Goal: Task Accomplishment & Management: Manage account settings

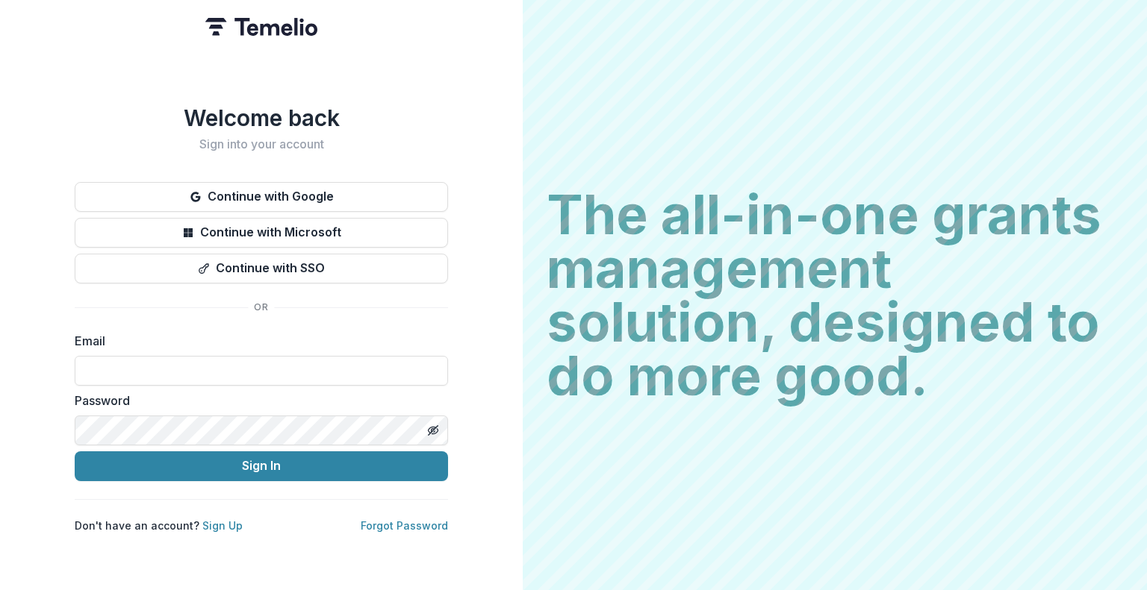
click at [232, 345] on div "Email" at bounding box center [261, 359] width 373 height 54
click at [246, 366] on input at bounding box center [261, 371] width 373 height 30
type input "**********"
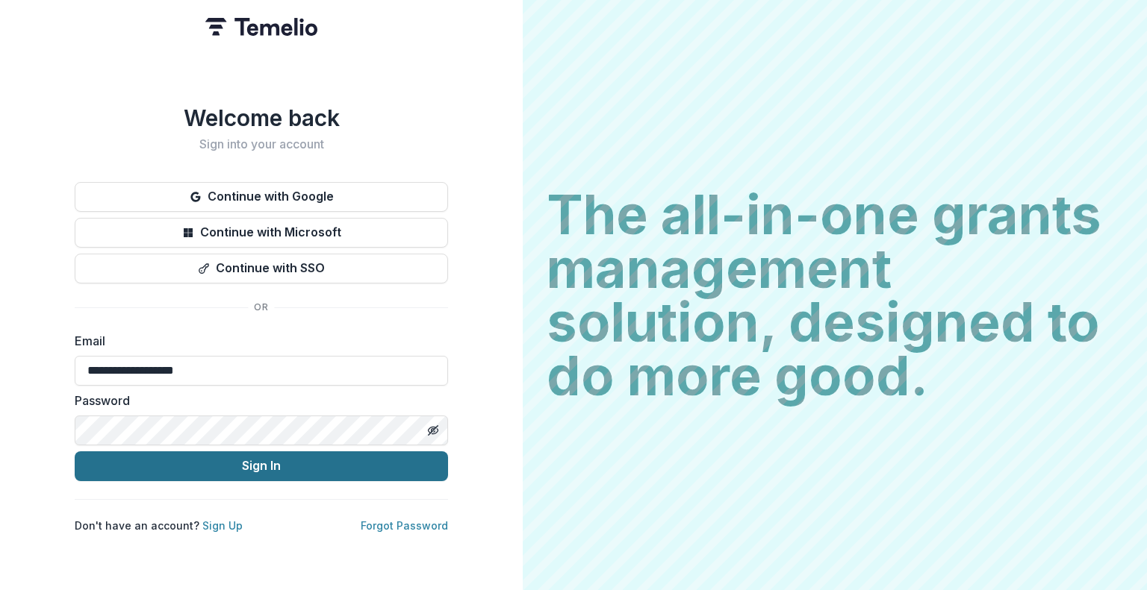
click at [314, 452] on button "Sign In" at bounding box center [261, 467] width 373 height 30
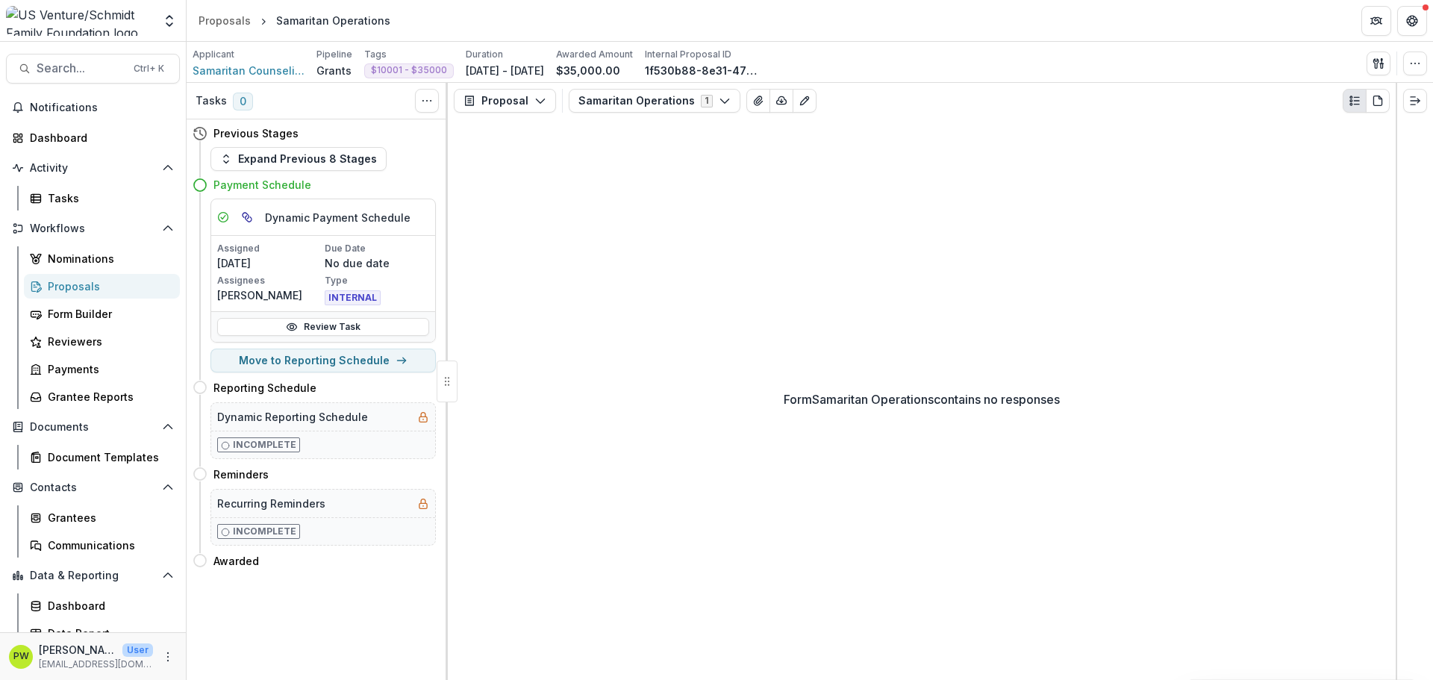
click at [112, 296] on link "Proposals" at bounding box center [102, 286] width 156 height 25
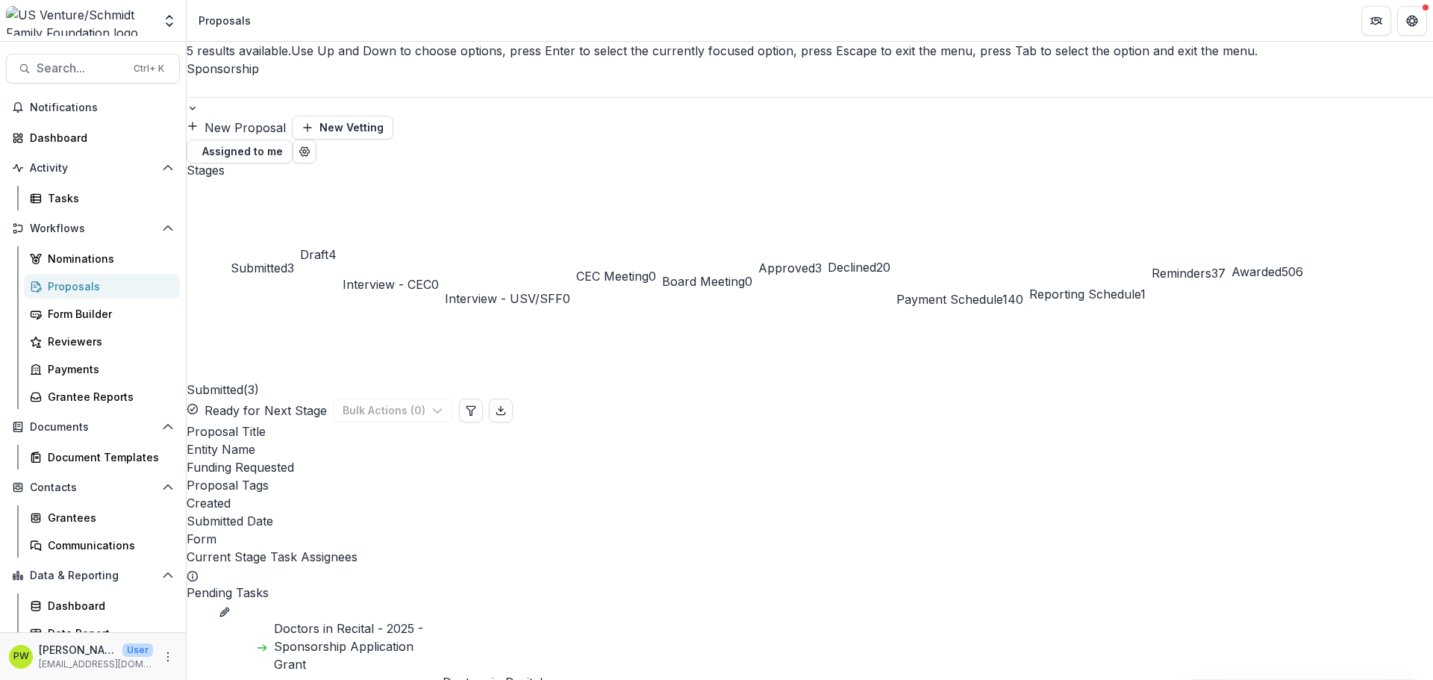
click at [275, 78] on div at bounding box center [810, 87] width 1247 height 19
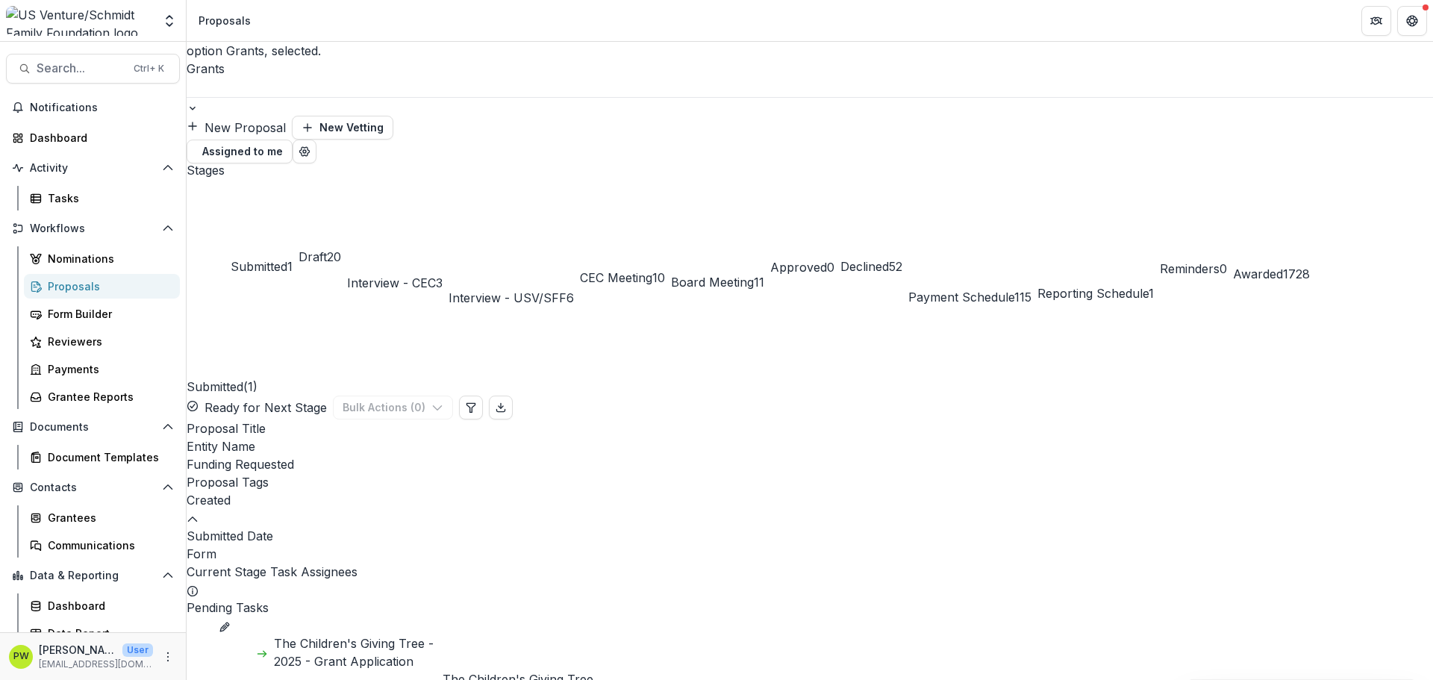
click at [317, 97] on div at bounding box center [810, 106] width 1247 height 19
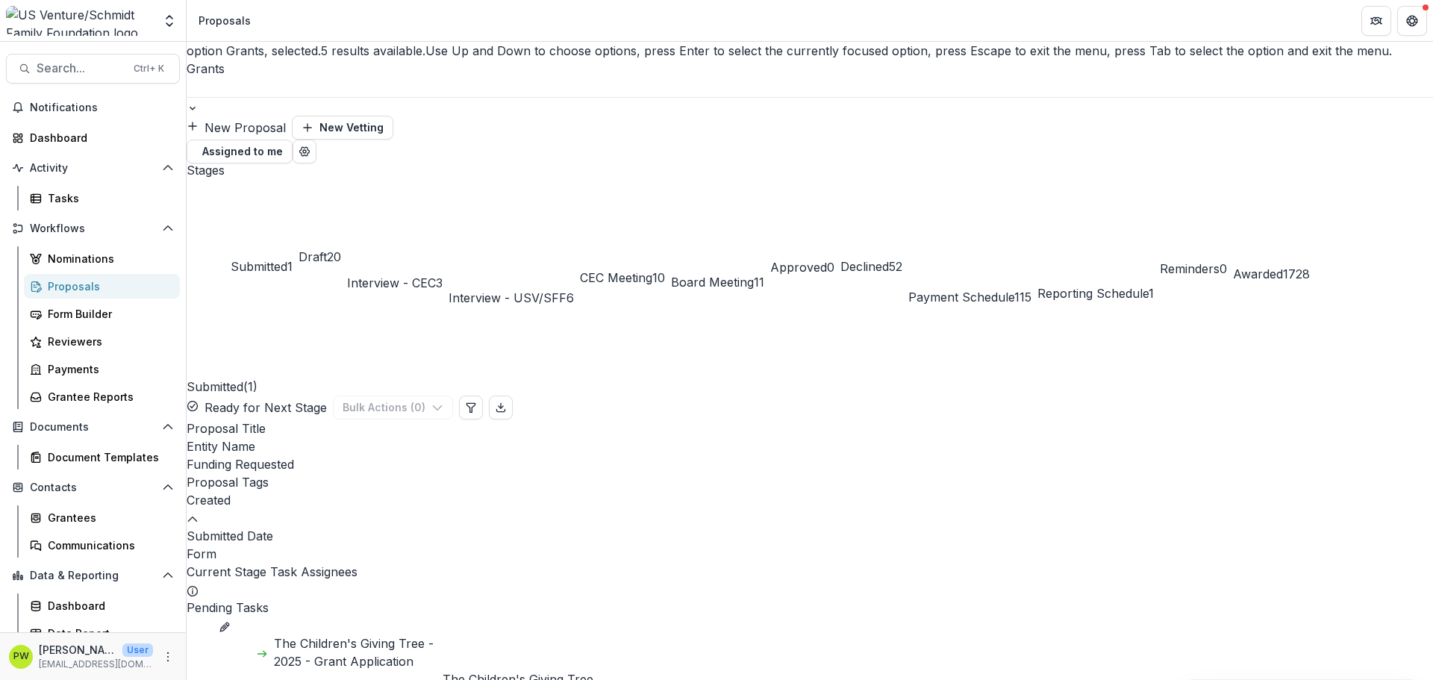
click at [311, 590] on div "Sponsorship" at bounding box center [716, 689] width 1433 height 18
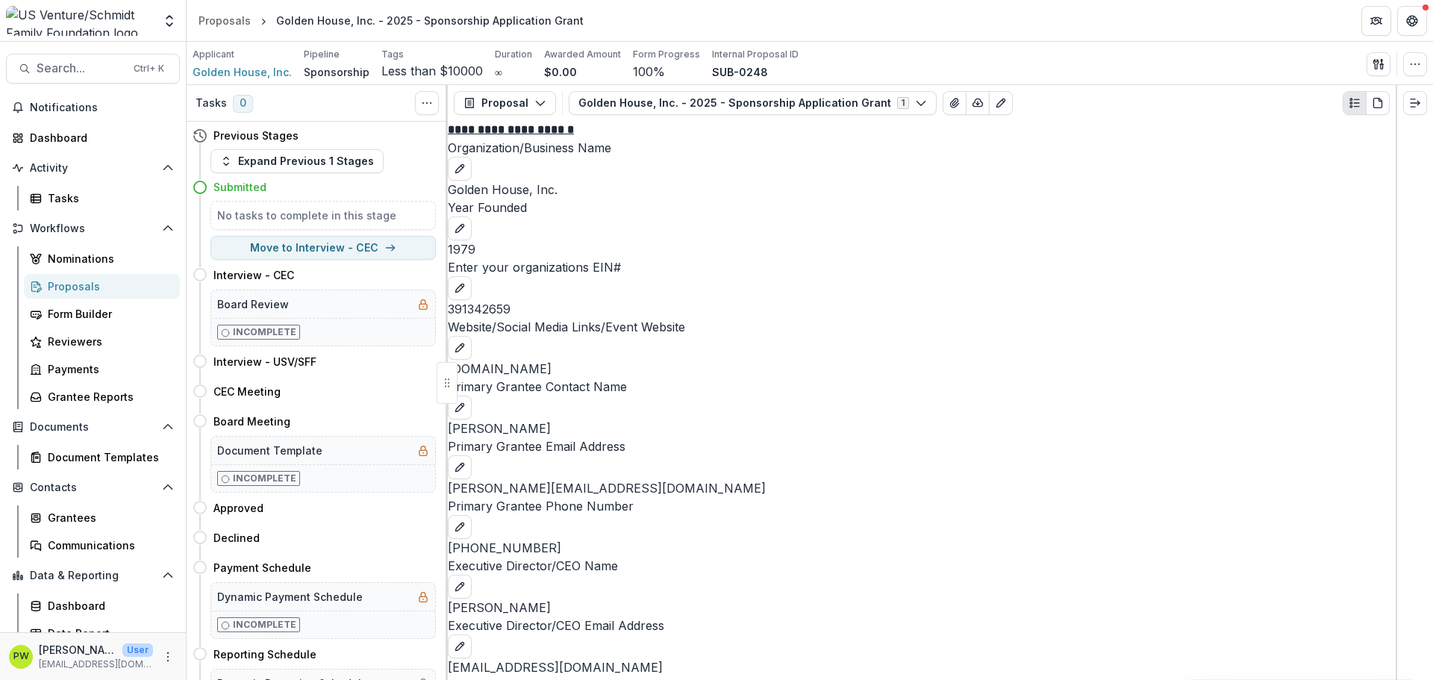
scroll to position [4655, 0]
click at [12, 590] on button "Close" at bounding box center [6, 689] width 12 height 18
click at [234, 72] on span "Golden House, Inc." at bounding box center [242, 72] width 99 height 16
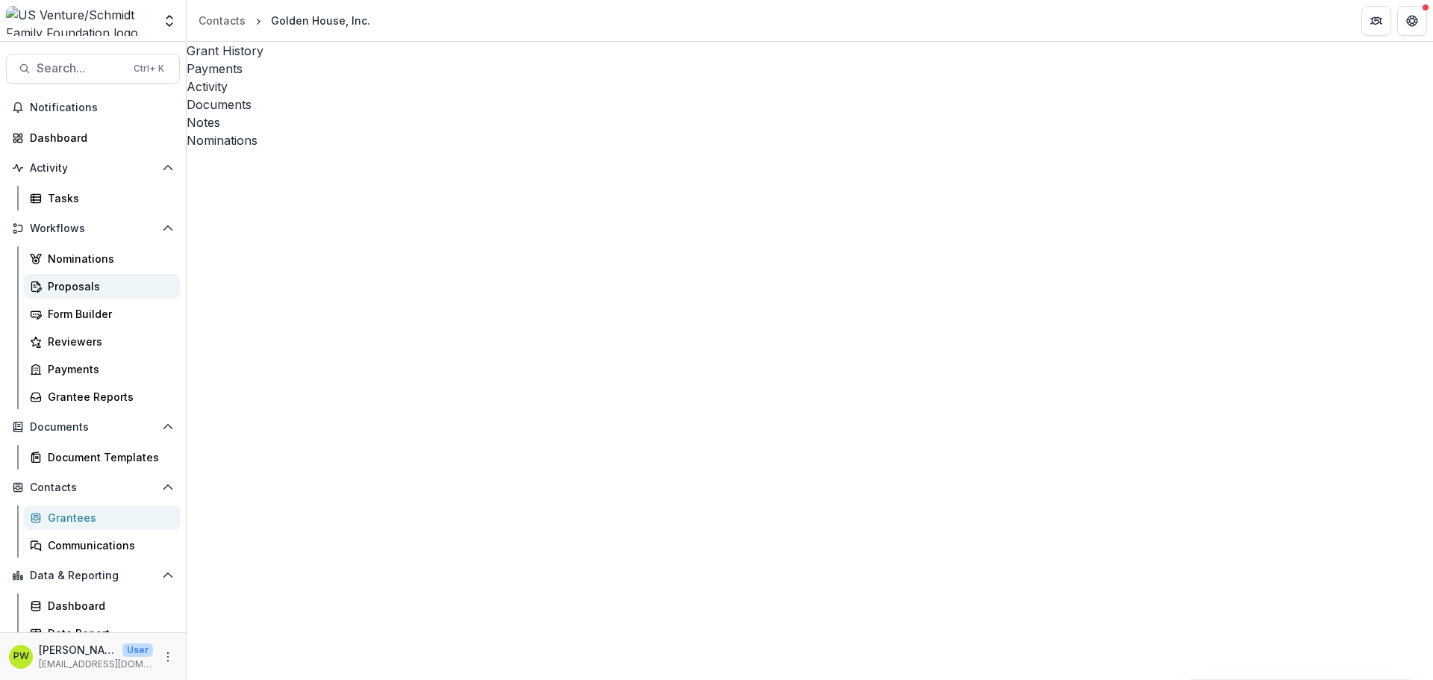
click at [112, 282] on div "Proposals" at bounding box center [108, 286] width 120 height 16
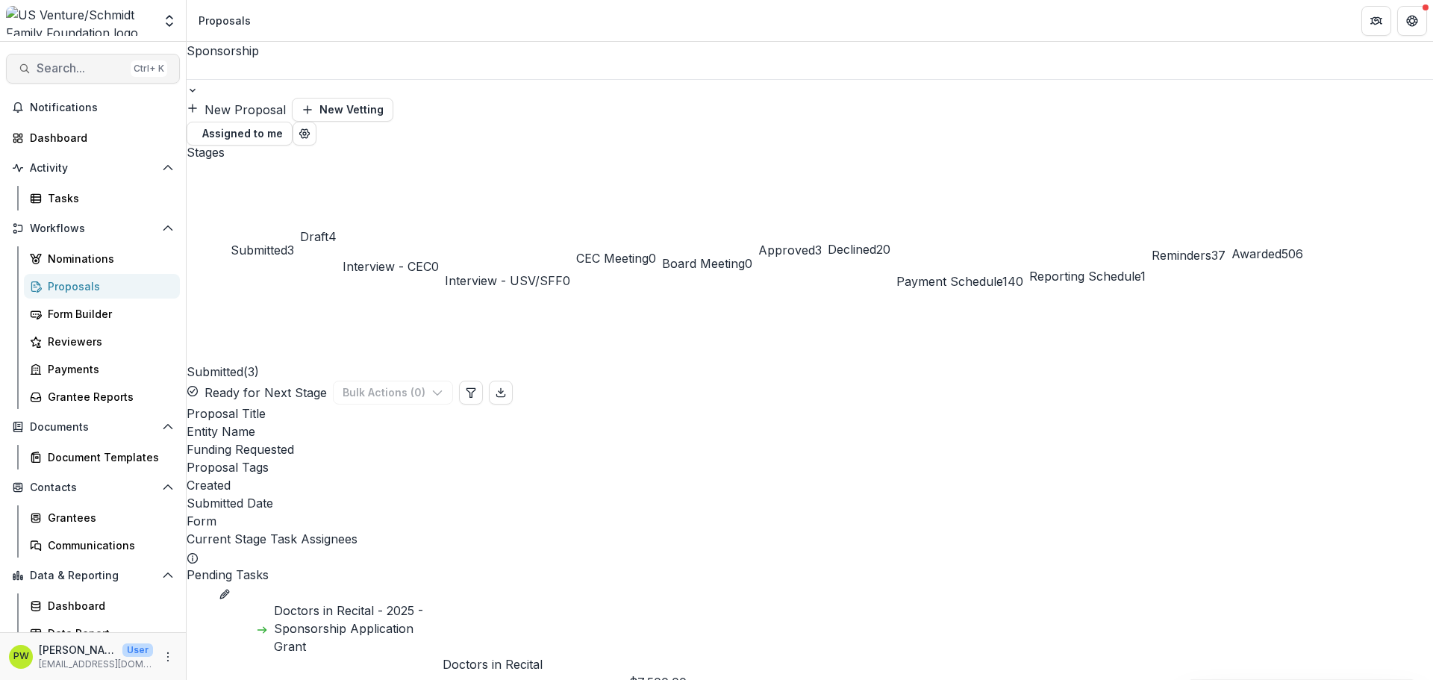
click at [90, 64] on span "Search..." at bounding box center [81, 68] width 88 height 14
type input "******"
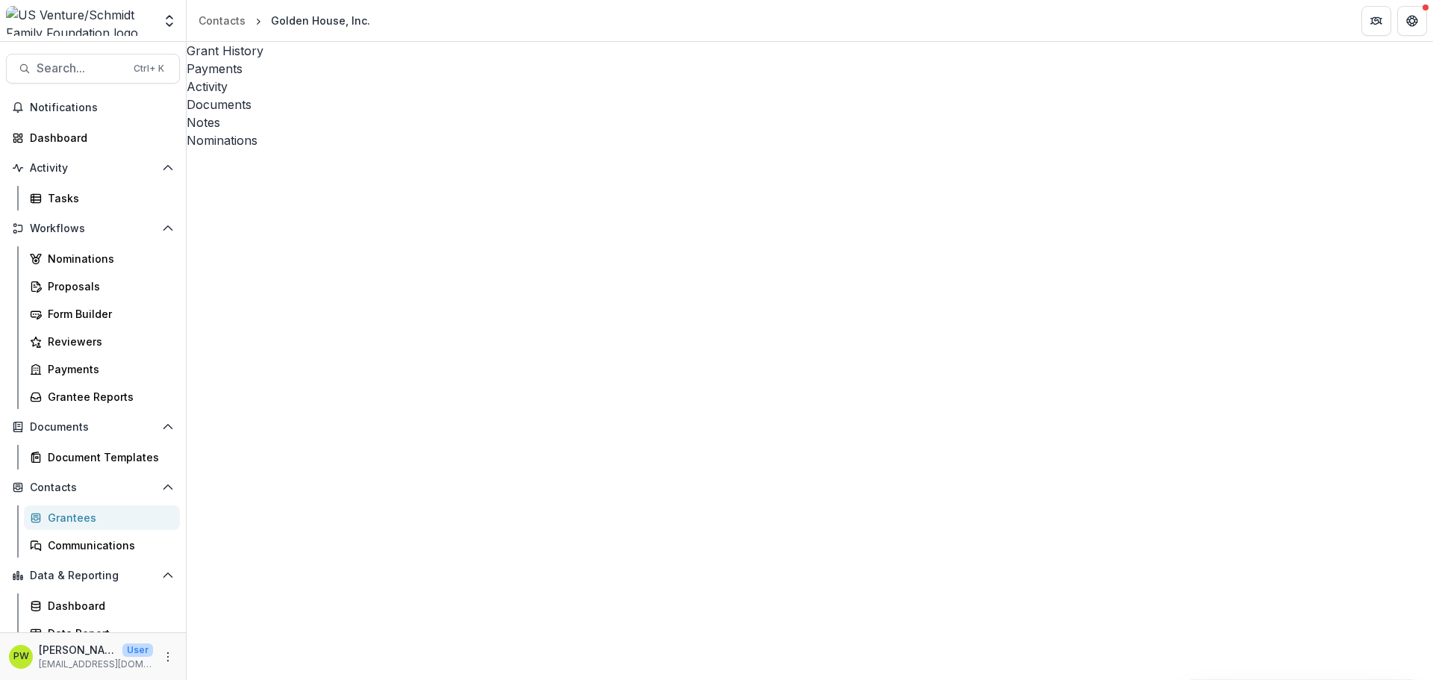
click at [75, 40] on div "Foundations US Venture/Schmidt Family Foundation Nonprofits New Nonprofit Parke…" at bounding box center [93, 23] width 186 height 35
click at [117, 278] on link "Proposals" at bounding box center [102, 286] width 156 height 25
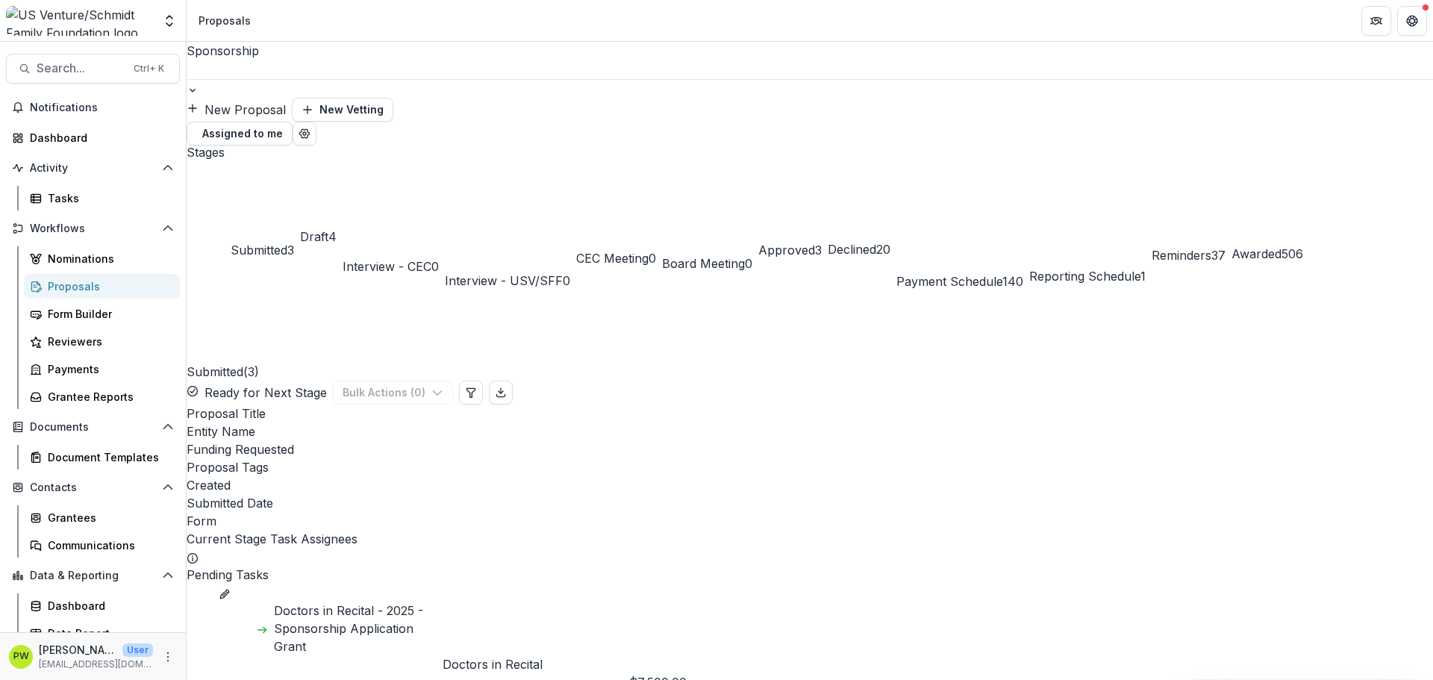
click at [1003, 274] on span "Payment Schedule" at bounding box center [950, 281] width 106 height 15
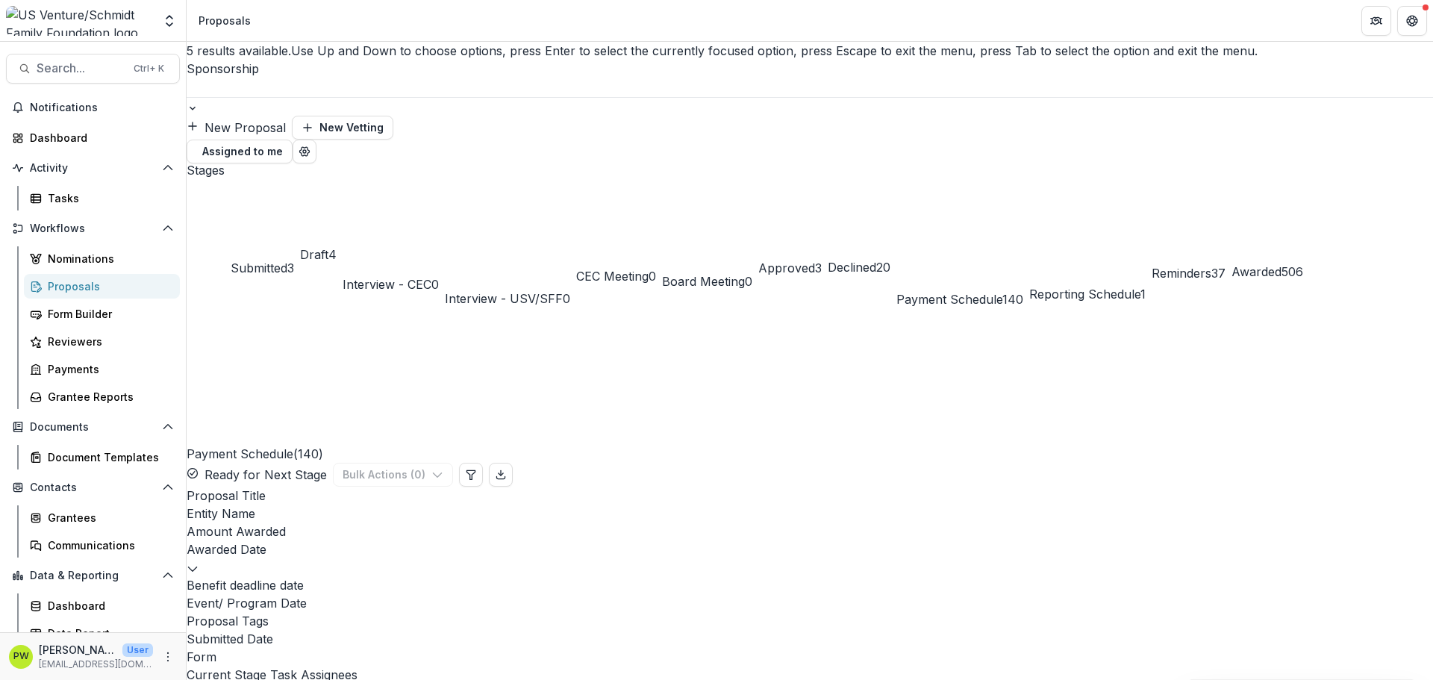
click at [279, 78] on div at bounding box center [810, 87] width 1247 height 19
click at [266, 590] on div "Sponsorship" at bounding box center [716, 689] width 1433 height 18
click at [102, 284] on div "Proposals" at bounding box center [108, 286] width 120 height 16
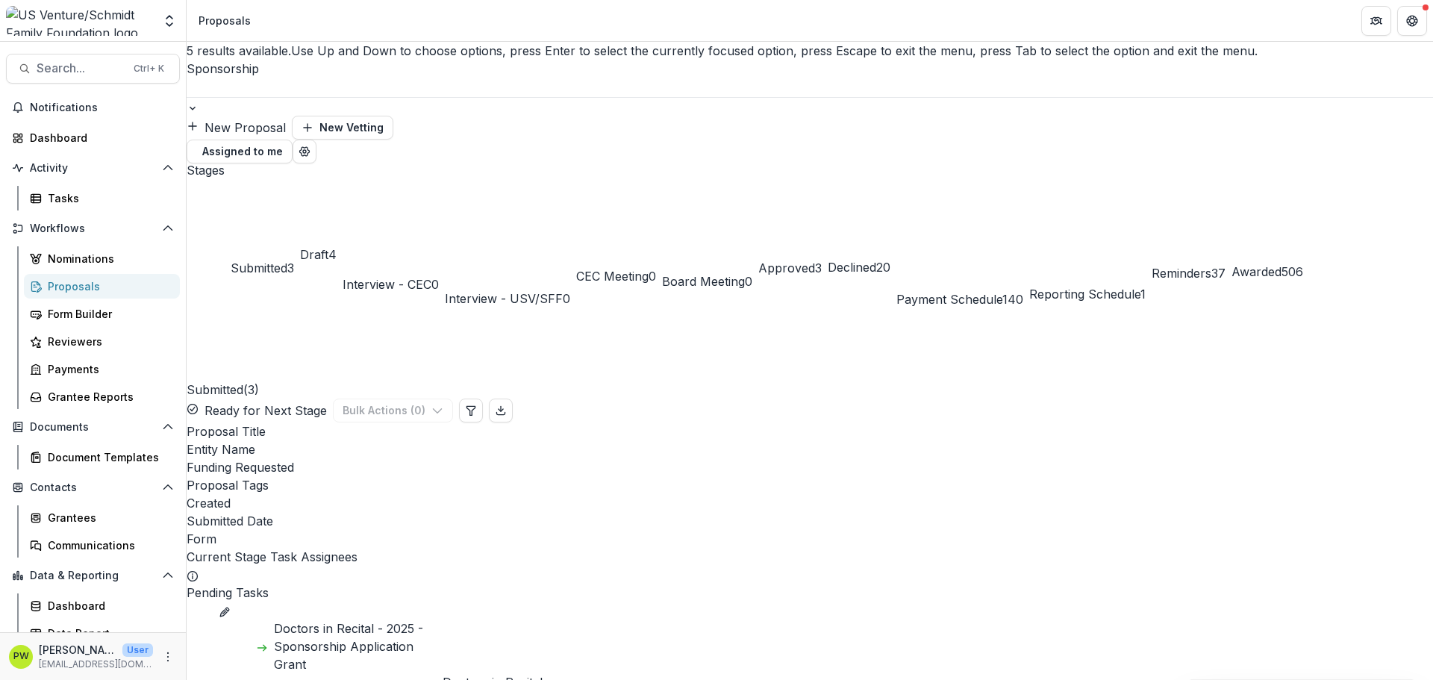
click at [275, 78] on div at bounding box center [810, 87] width 1247 height 19
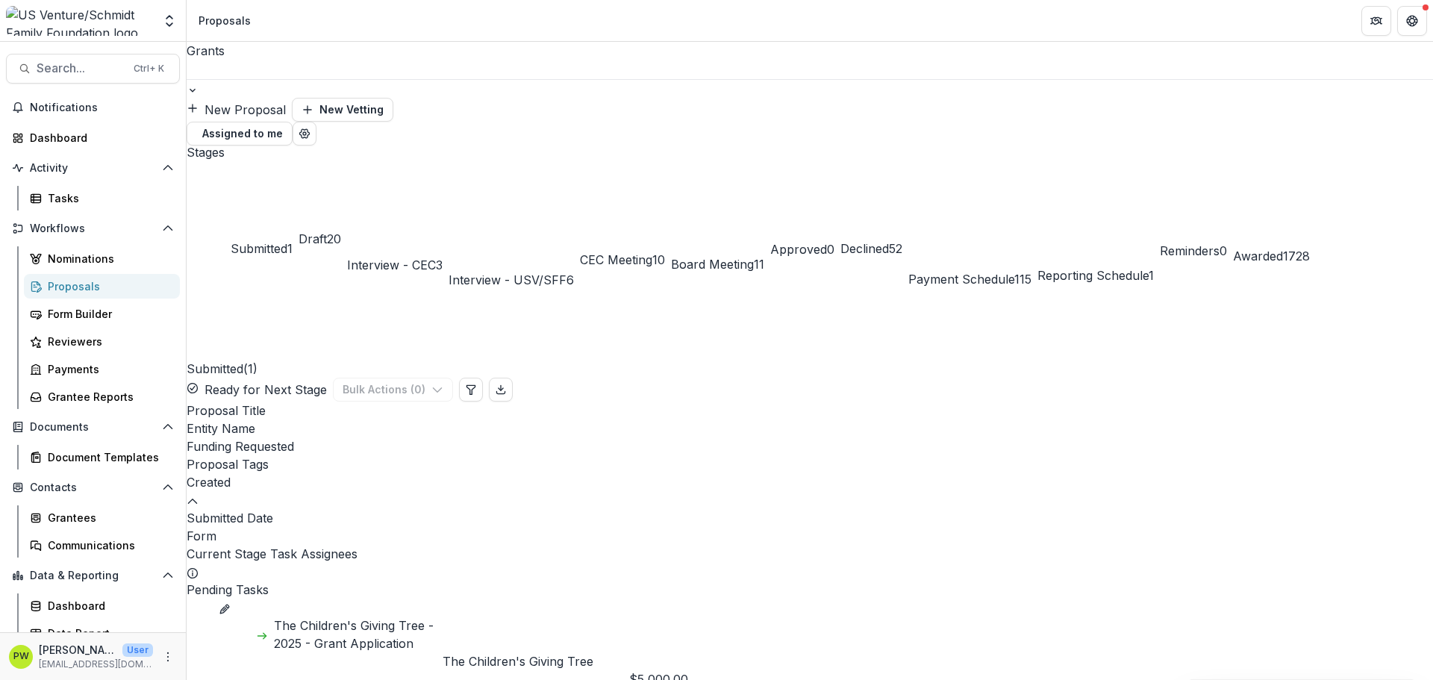
click at [375, 590] on link "The Children's Giving Tree - 2025 - Grant Application" at bounding box center [358, 635] width 169 height 36
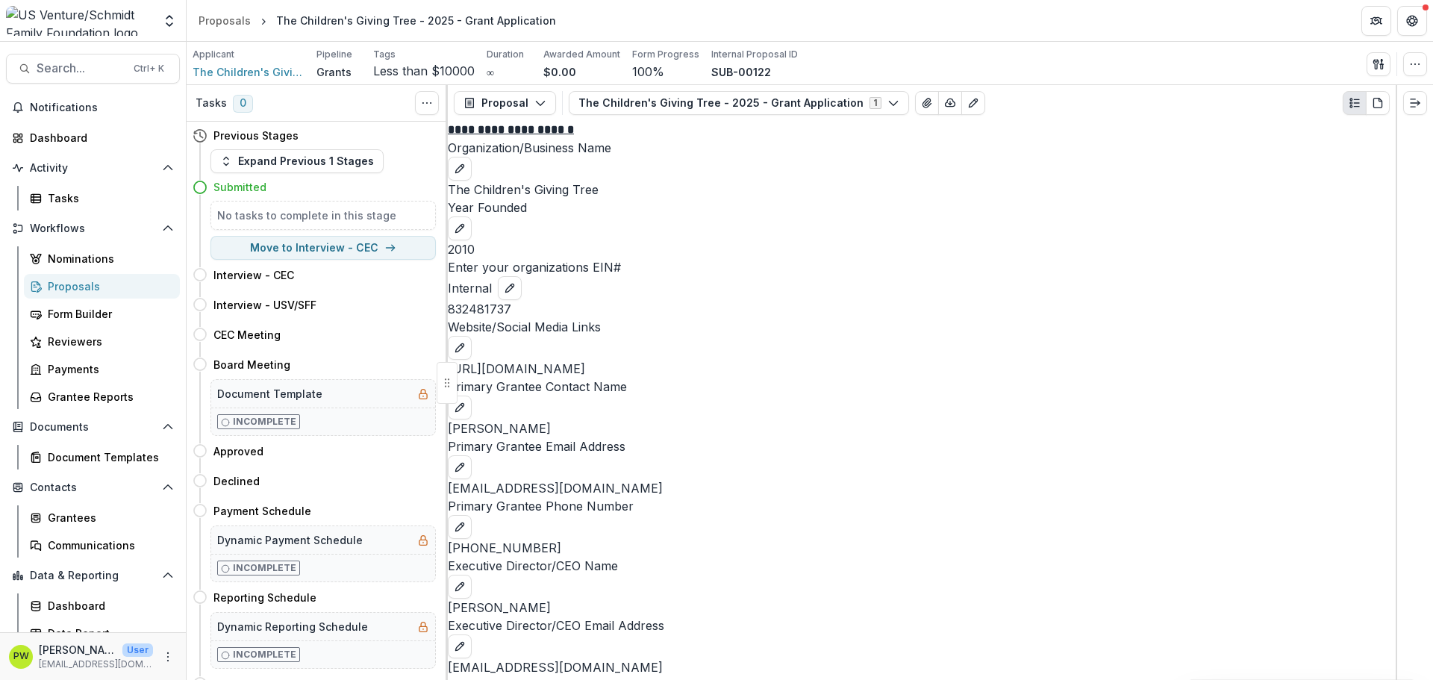
scroll to position [2762, 0]
click at [391, 446] on button "Move here" at bounding box center [405, 451] width 62 height 18
select select "********"
type input "****"
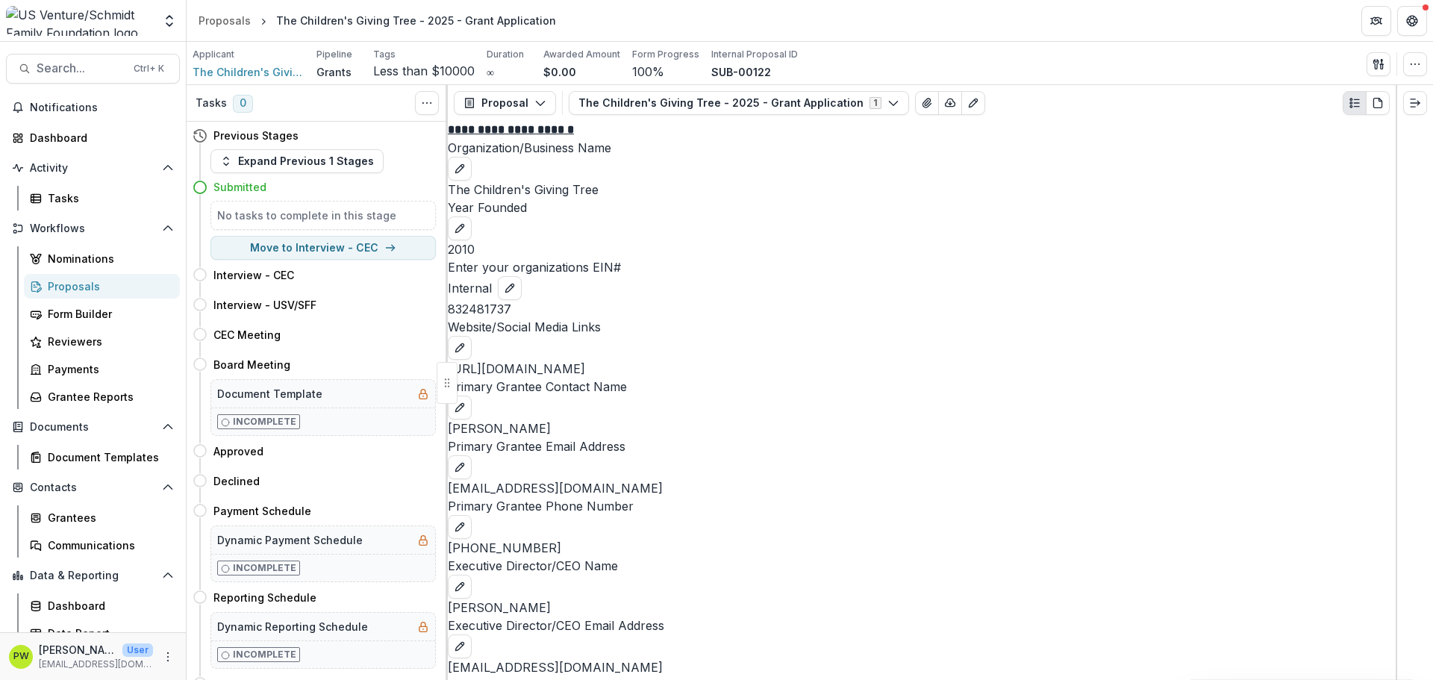
type input "**********"
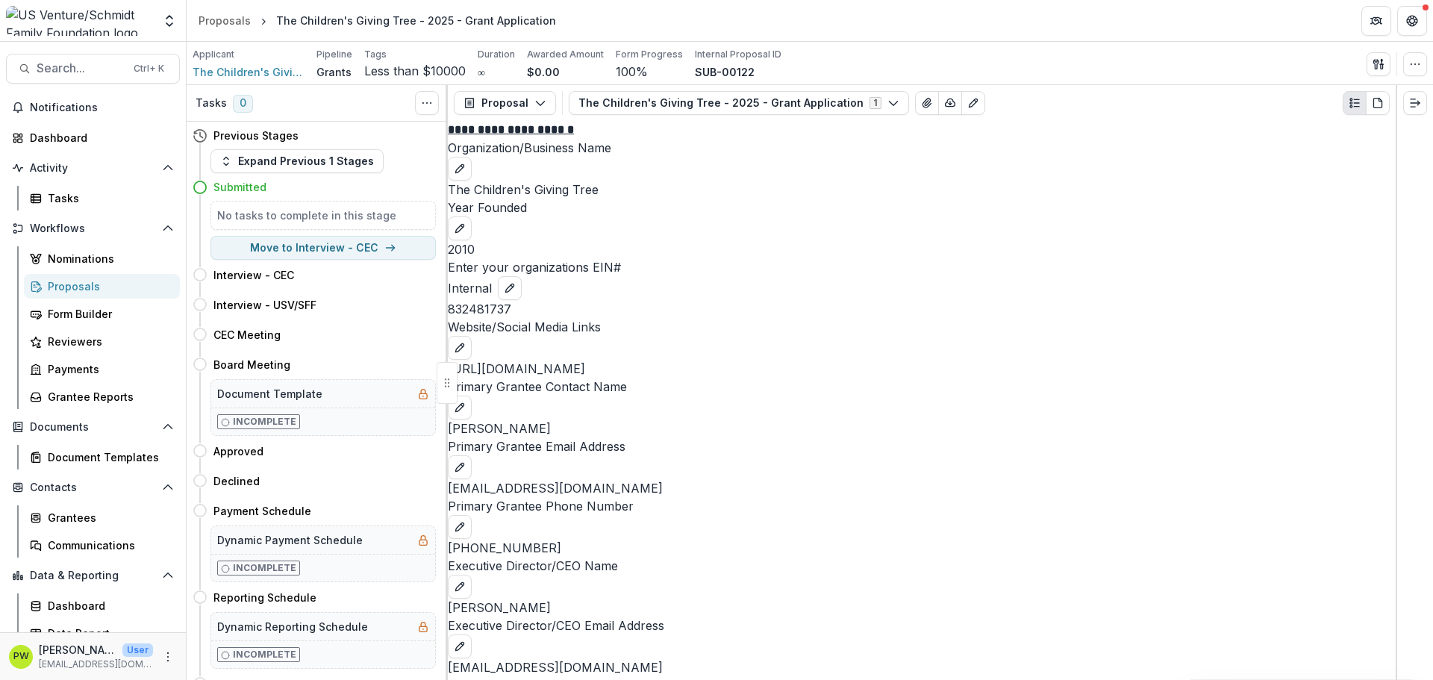
scroll to position [0, 0]
paste textarea "**********"
type textarea "**********"
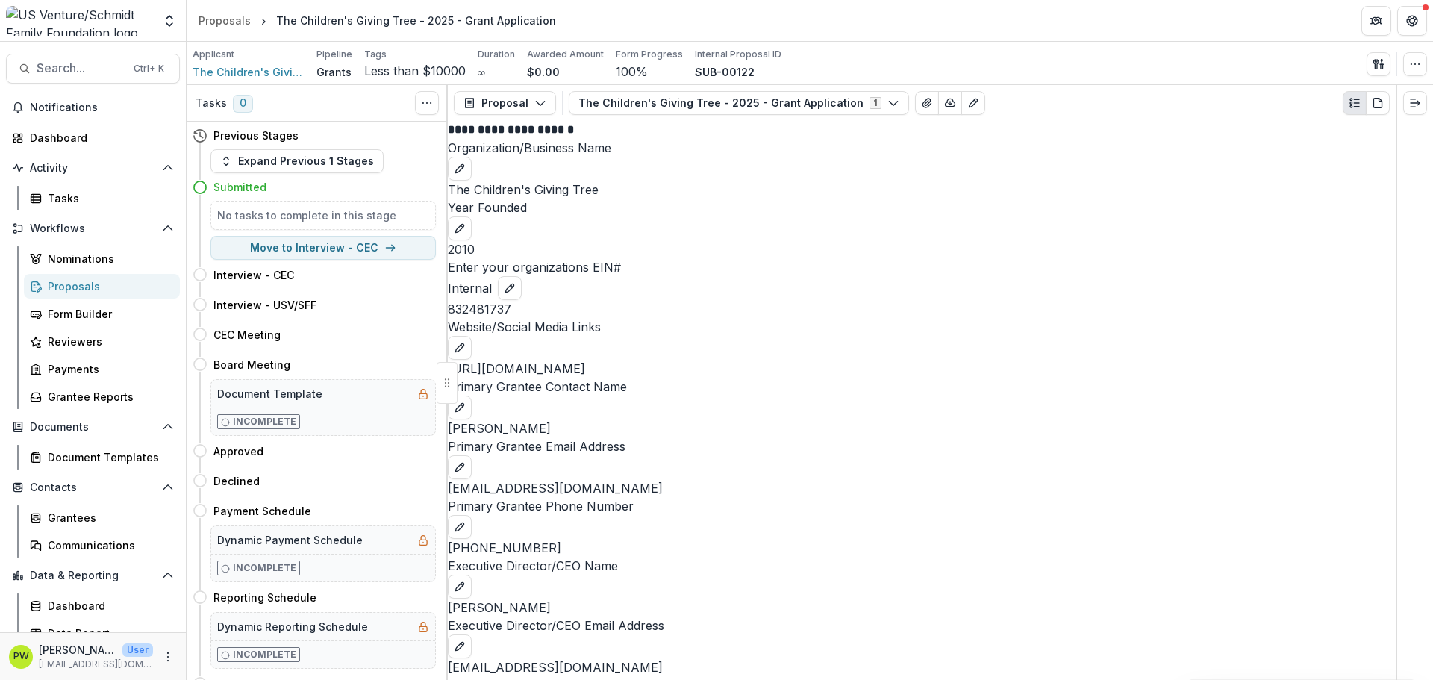
scroll to position [597, 0]
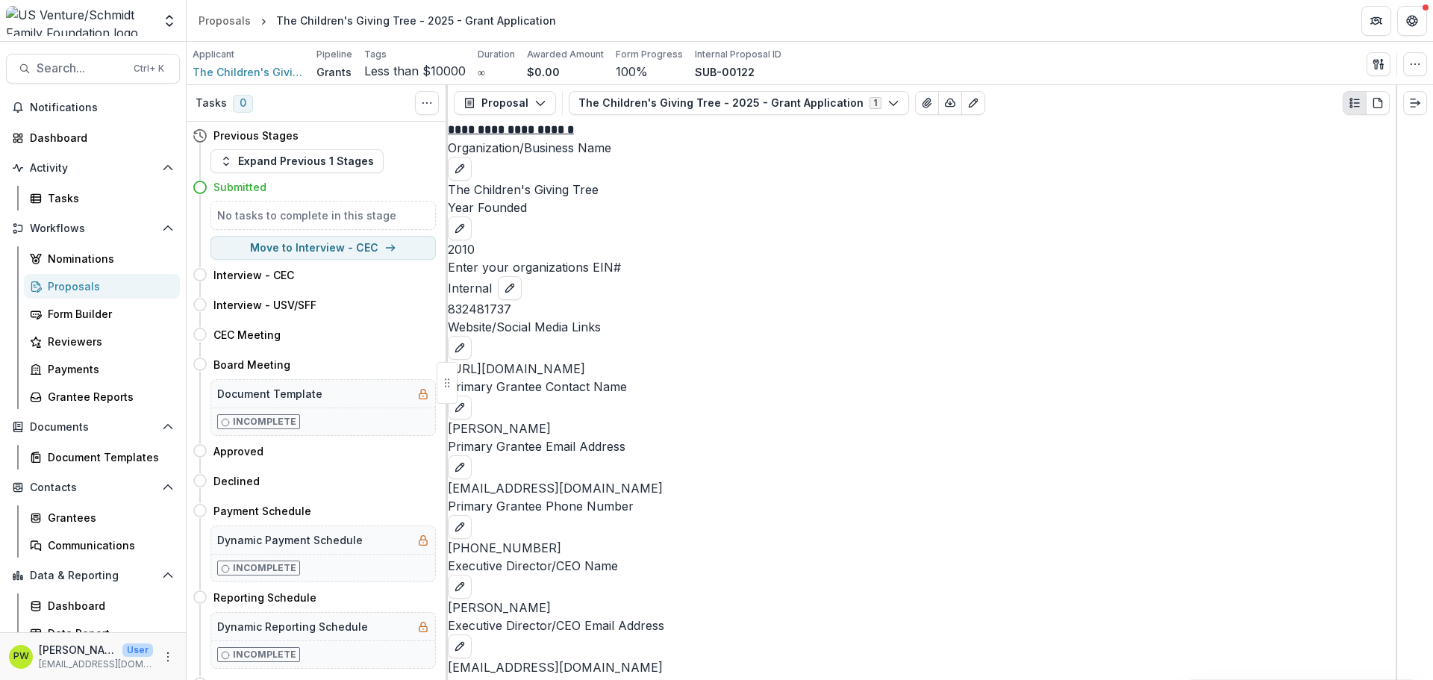
scroll to position [672, 0]
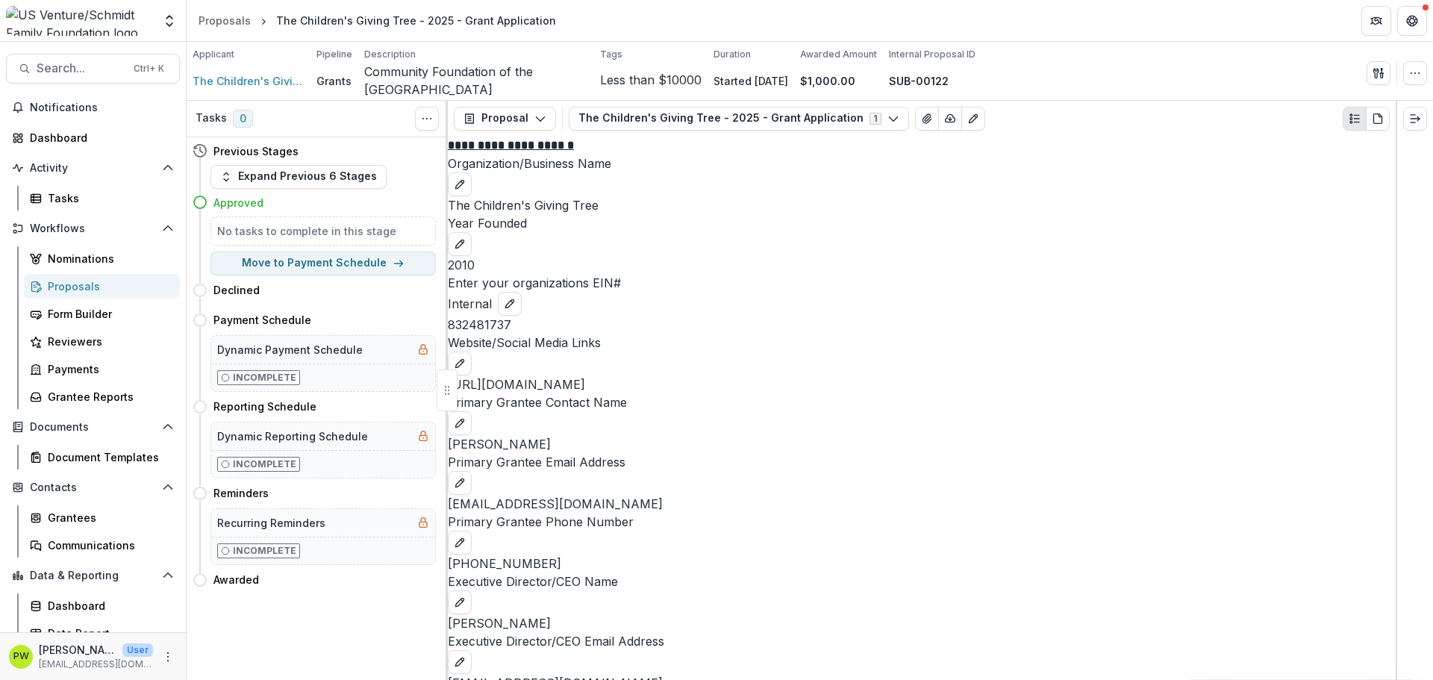
click at [111, 283] on div "Proposals" at bounding box center [108, 286] width 120 height 16
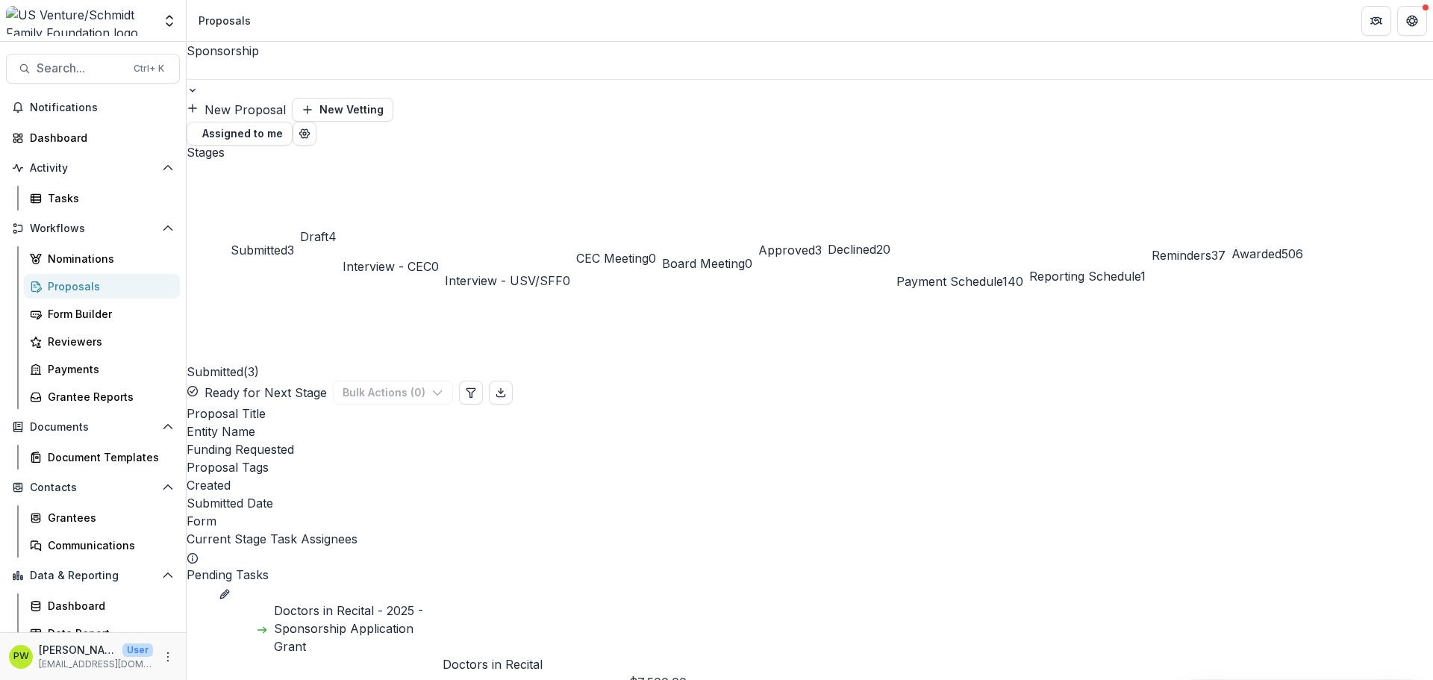
click at [281, 69] on div at bounding box center [810, 69] width 1247 height 19
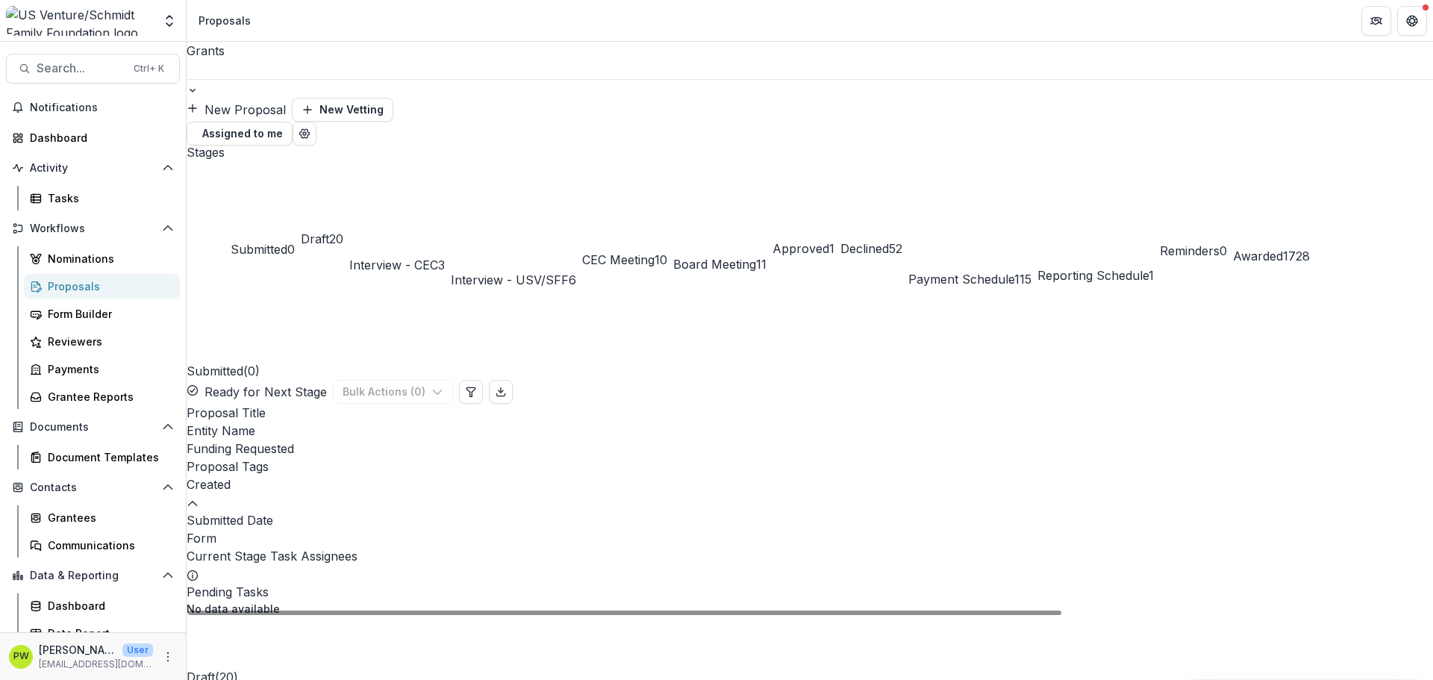
click at [569, 272] on span "Interview - USV/SFF" at bounding box center [510, 279] width 118 height 15
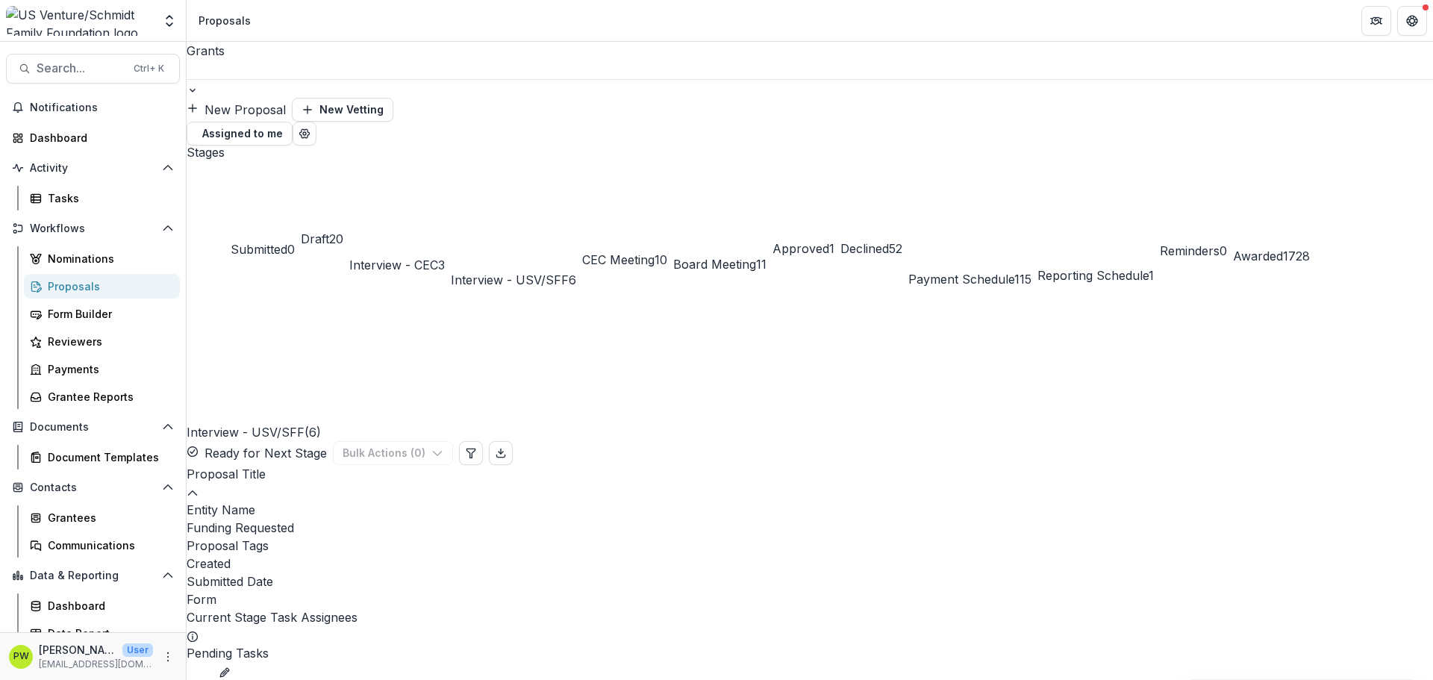
click at [756, 257] on span "Board Meeting" at bounding box center [714, 264] width 83 height 15
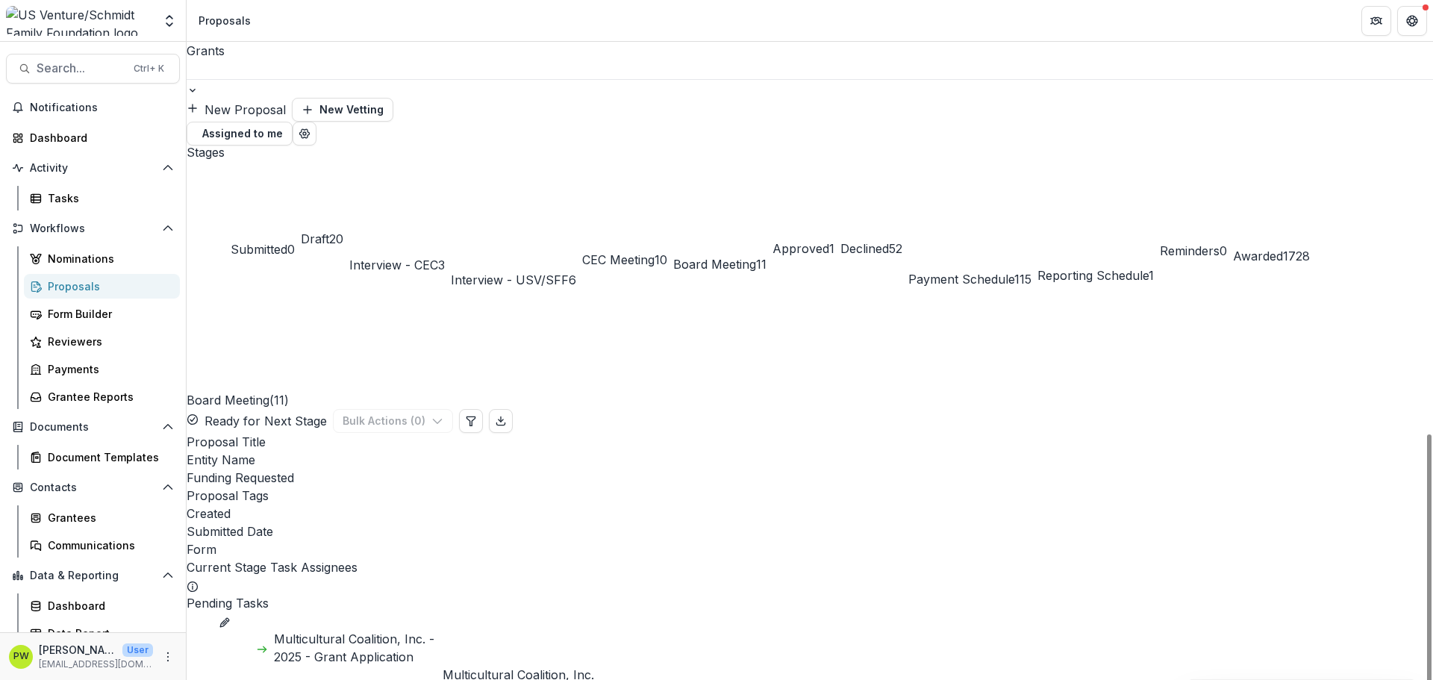
scroll to position [119, 0]
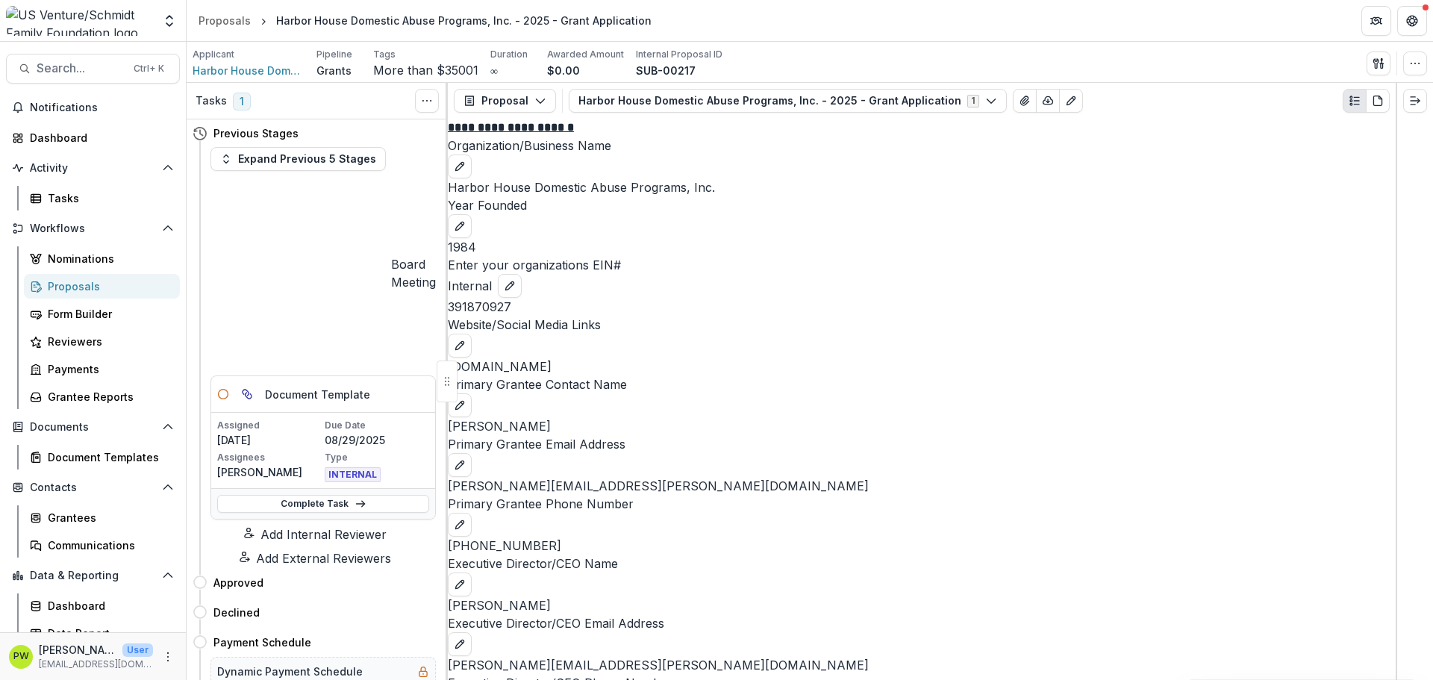
scroll to position [3135, 0]
drag, startPoint x: 690, startPoint y: 266, endPoint x: 660, endPoint y: 278, distance: 32.2
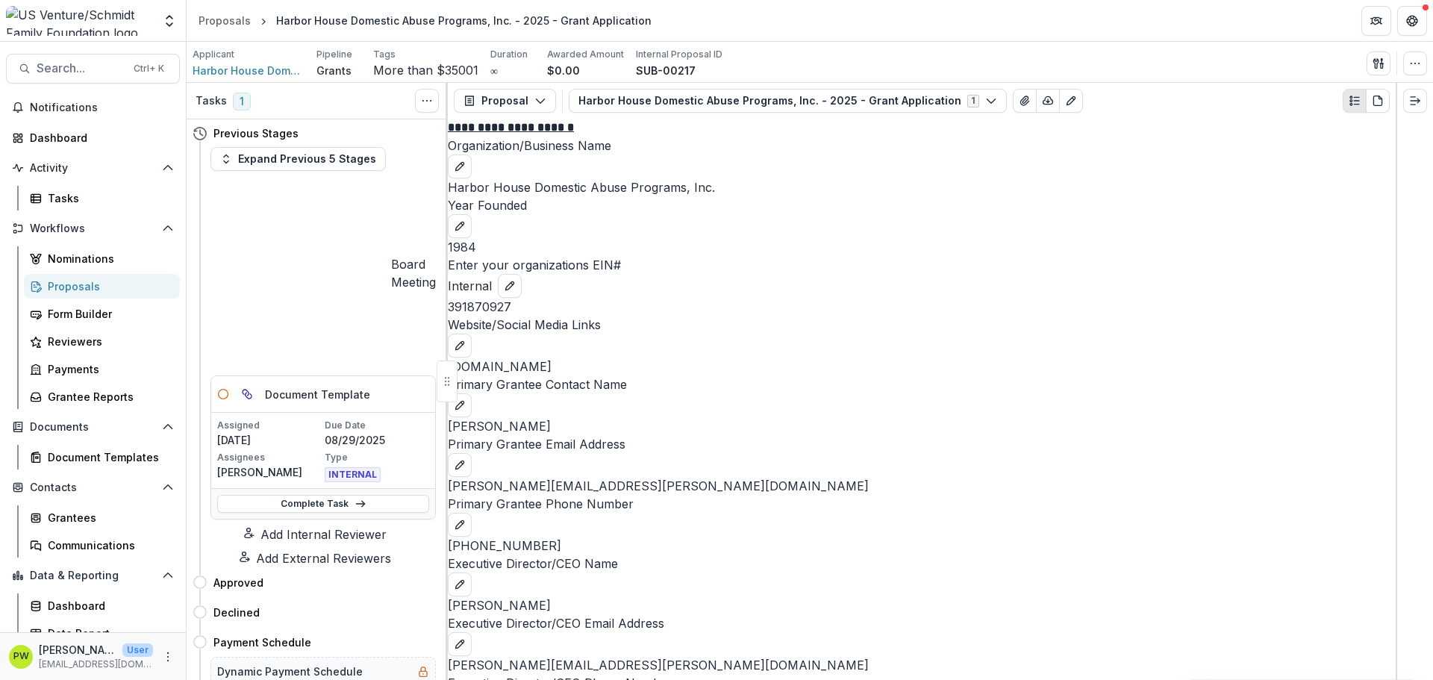
click at [233, 24] on div "Proposals" at bounding box center [225, 21] width 52 height 16
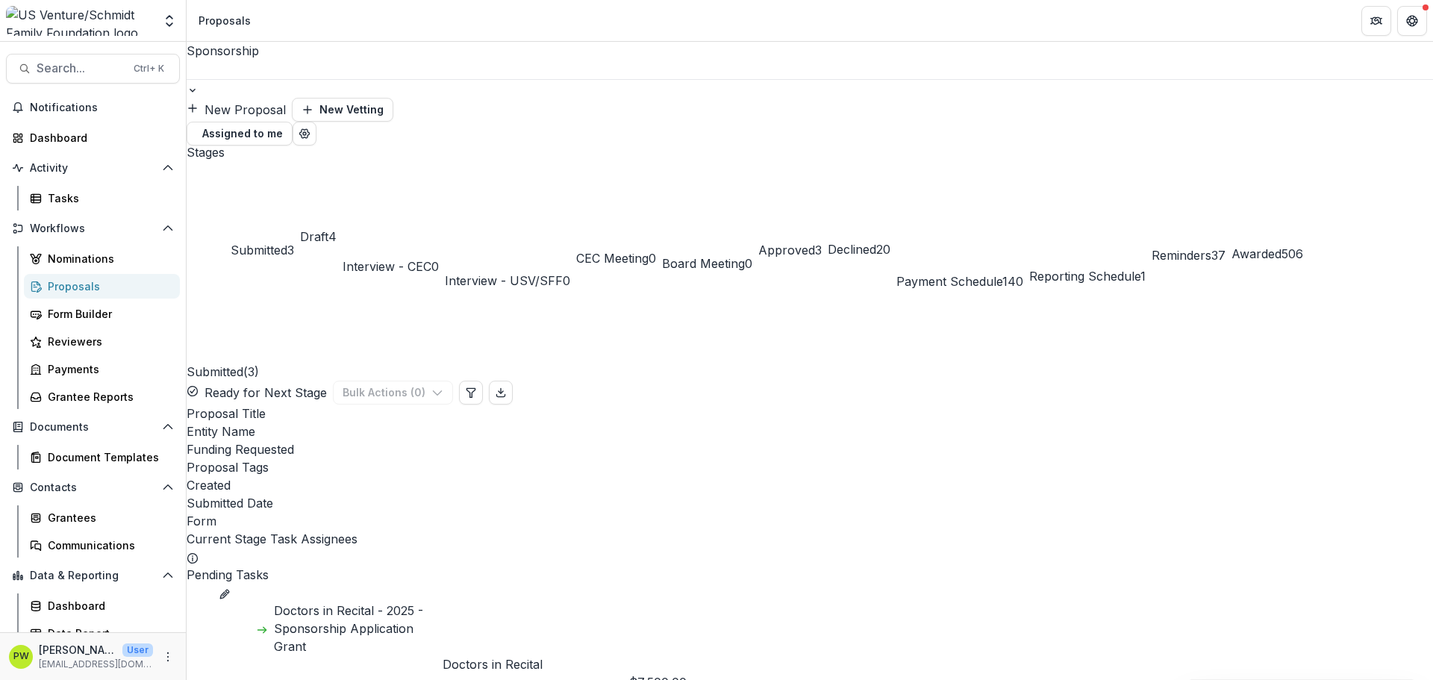
drag, startPoint x: 660, startPoint y: 136, endPoint x: 563, endPoint y: 123, distance: 97.9
click at [563, 273] on span "Interview - USV/SFF" at bounding box center [504, 280] width 118 height 15
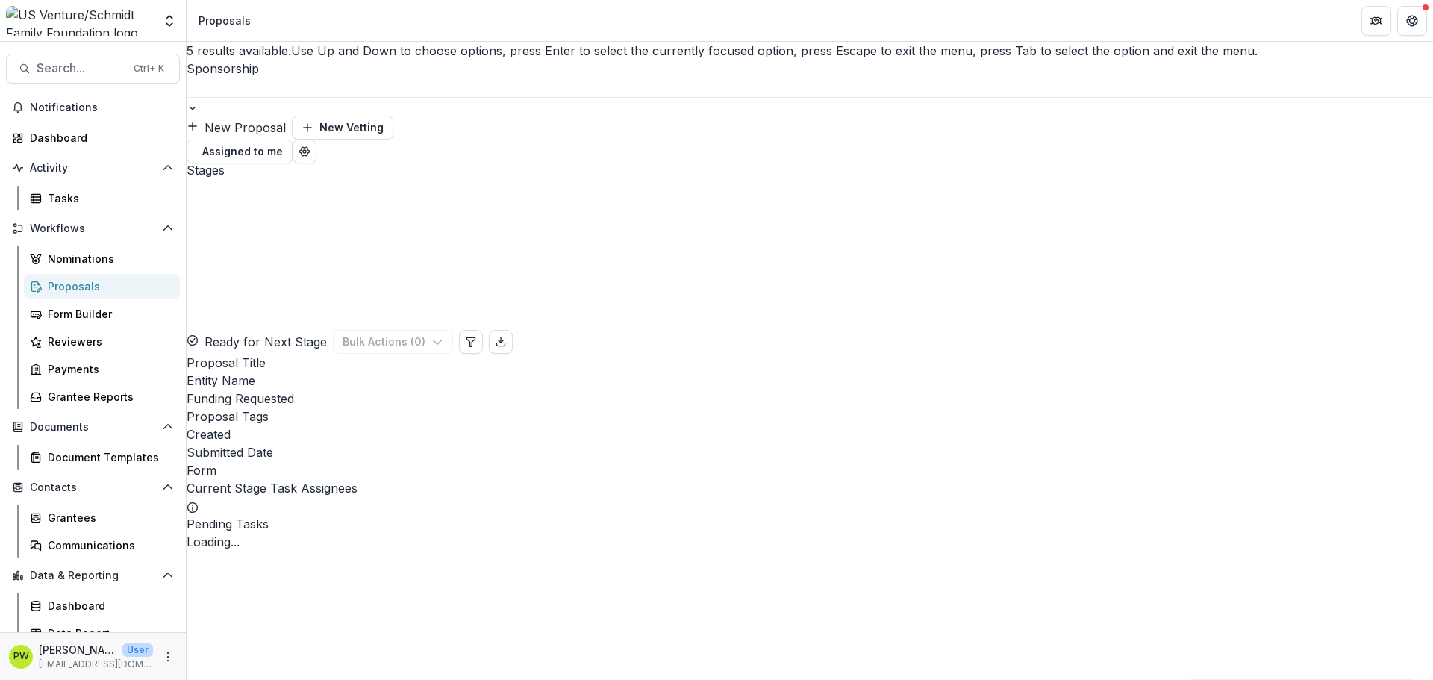
click at [300, 78] on div at bounding box center [810, 87] width 1247 height 19
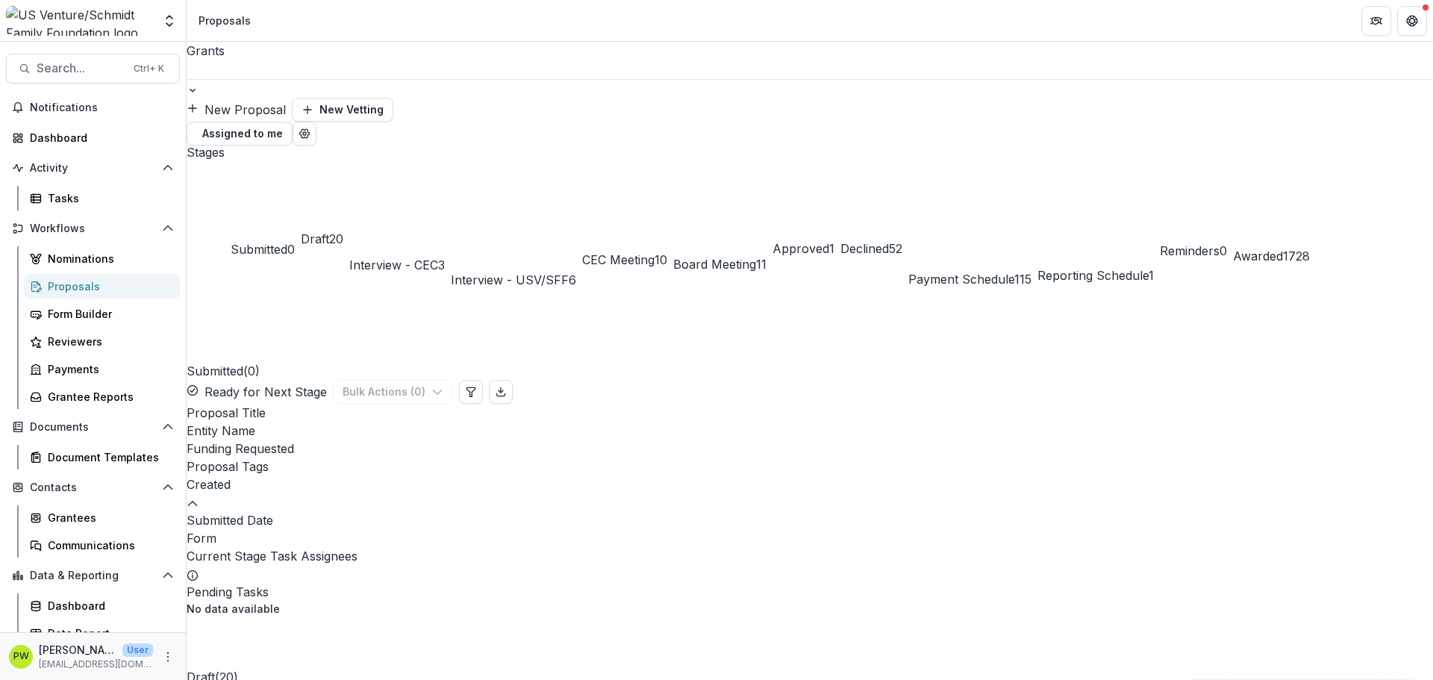
click at [756, 257] on span "Board Meeting" at bounding box center [714, 264] width 83 height 15
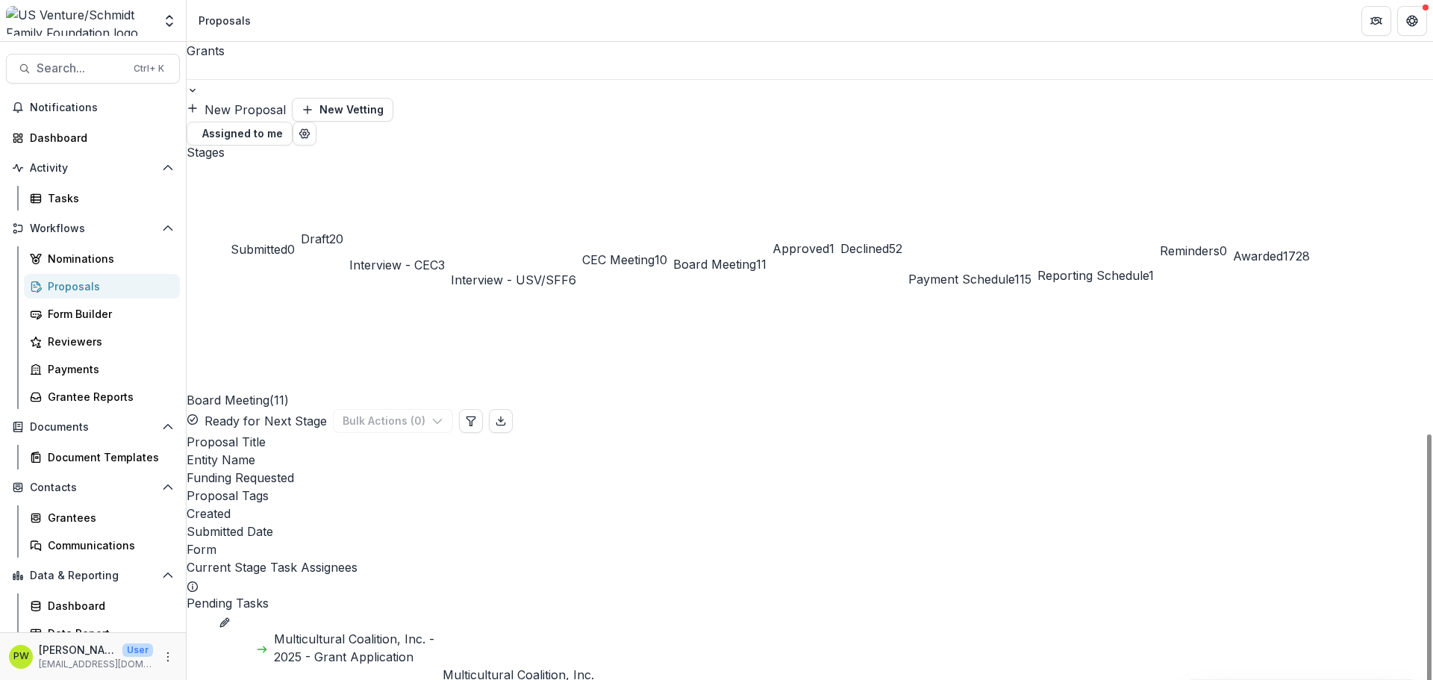
click at [396, 590] on link "Multicultural Coalition, Inc. - 2025 - Grant Application" at bounding box center [358, 648] width 169 height 36
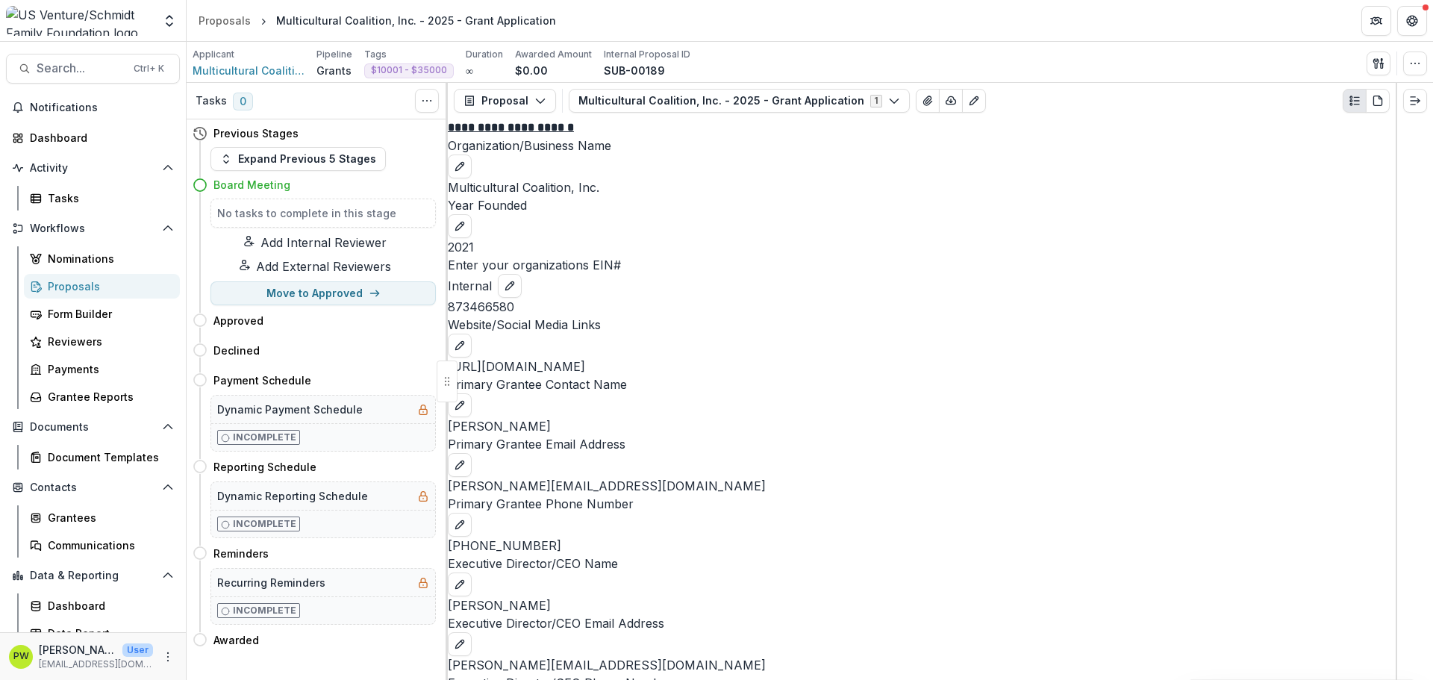
scroll to position [1568, 0]
drag, startPoint x: 630, startPoint y: 343, endPoint x: 455, endPoint y: 349, distance: 175.5
copy p "Health and Well-Being Program"
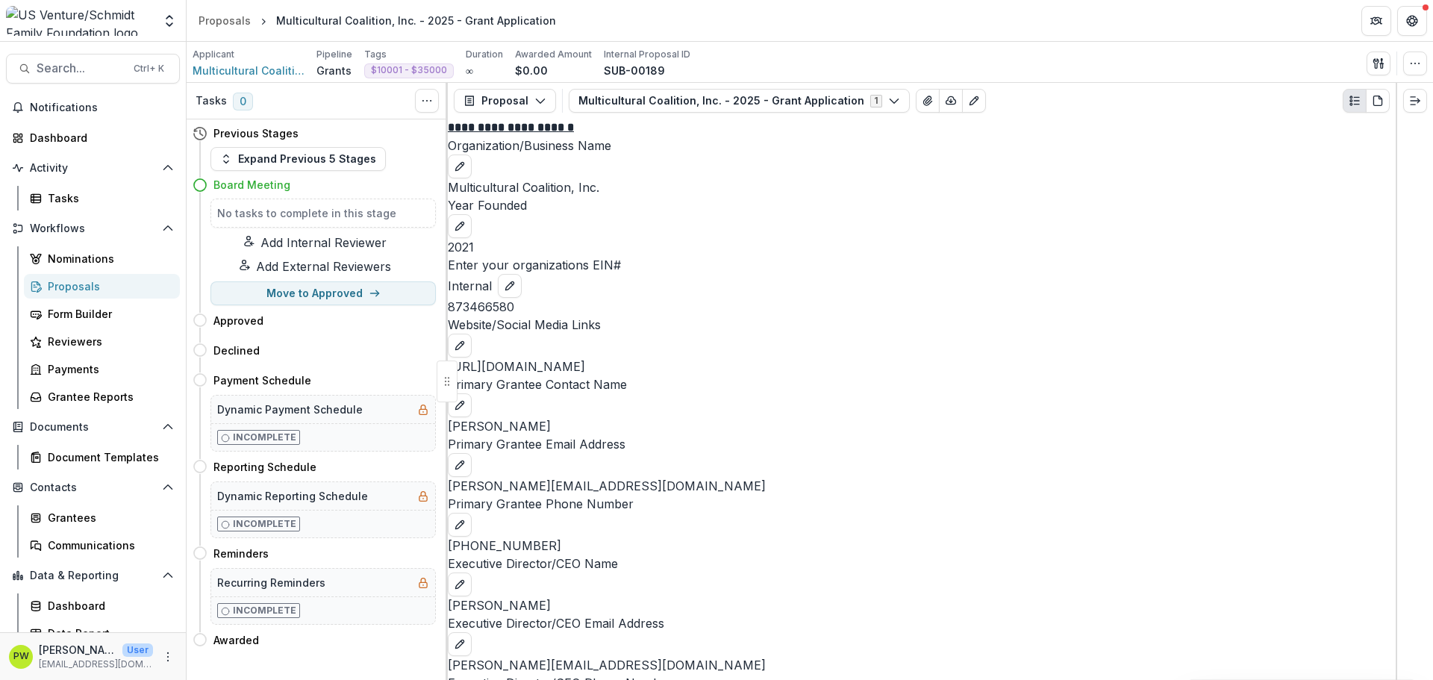
drag, startPoint x: 590, startPoint y: 334, endPoint x: 598, endPoint y: 339, distance: 9.1
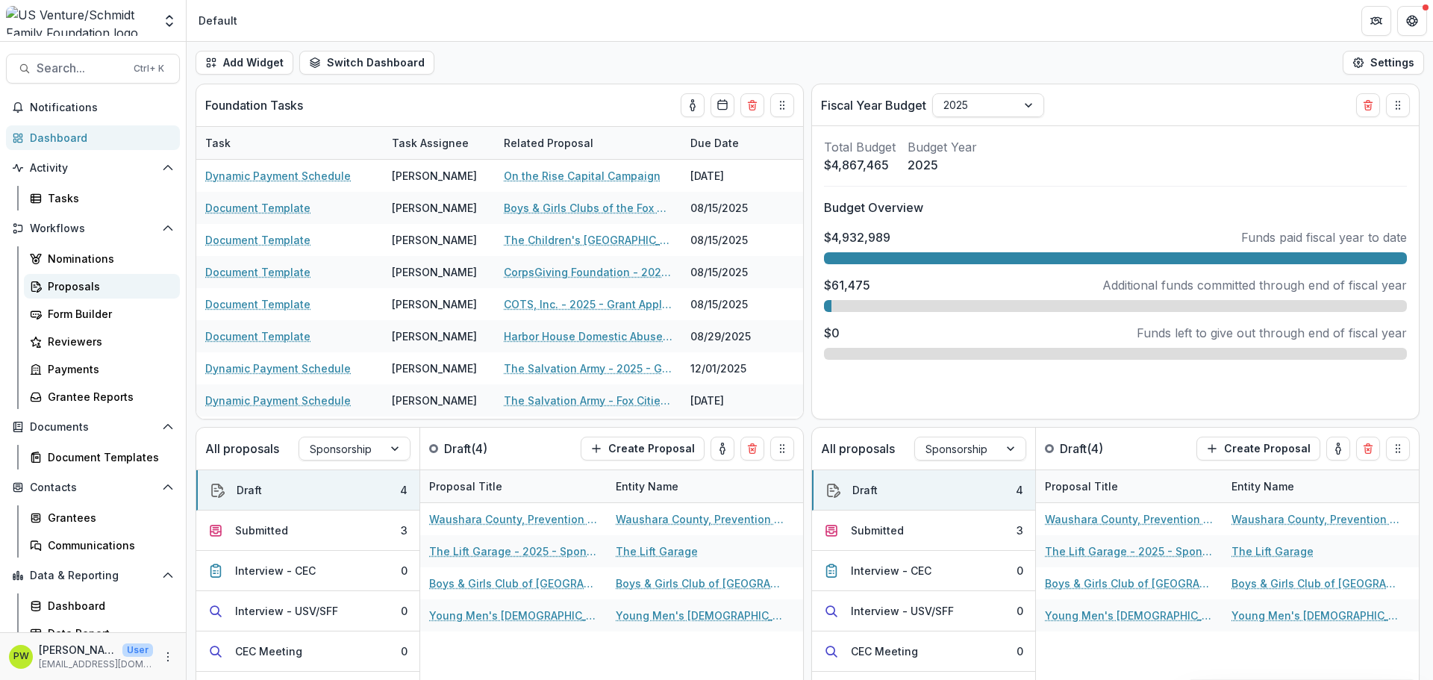
click at [72, 292] on div "Proposals" at bounding box center [108, 286] width 120 height 16
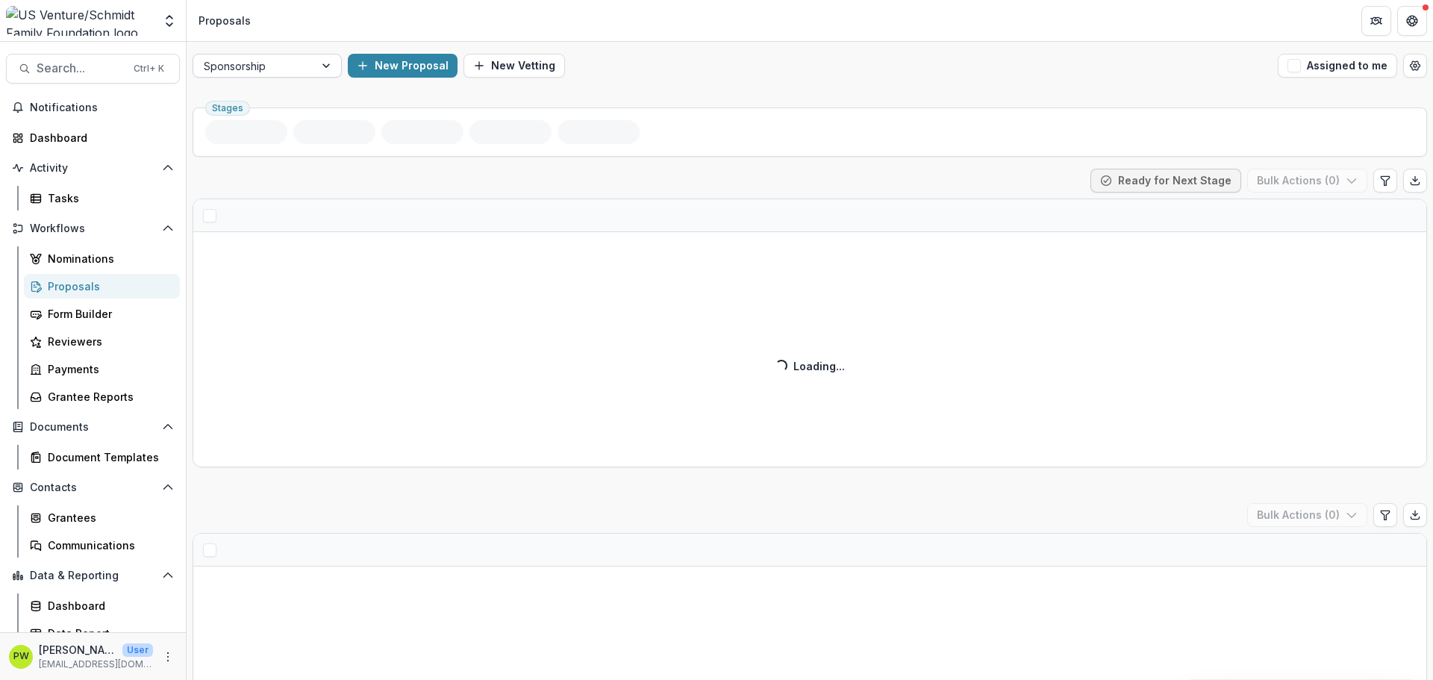
click at [294, 66] on div at bounding box center [254, 66] width 100 height 19
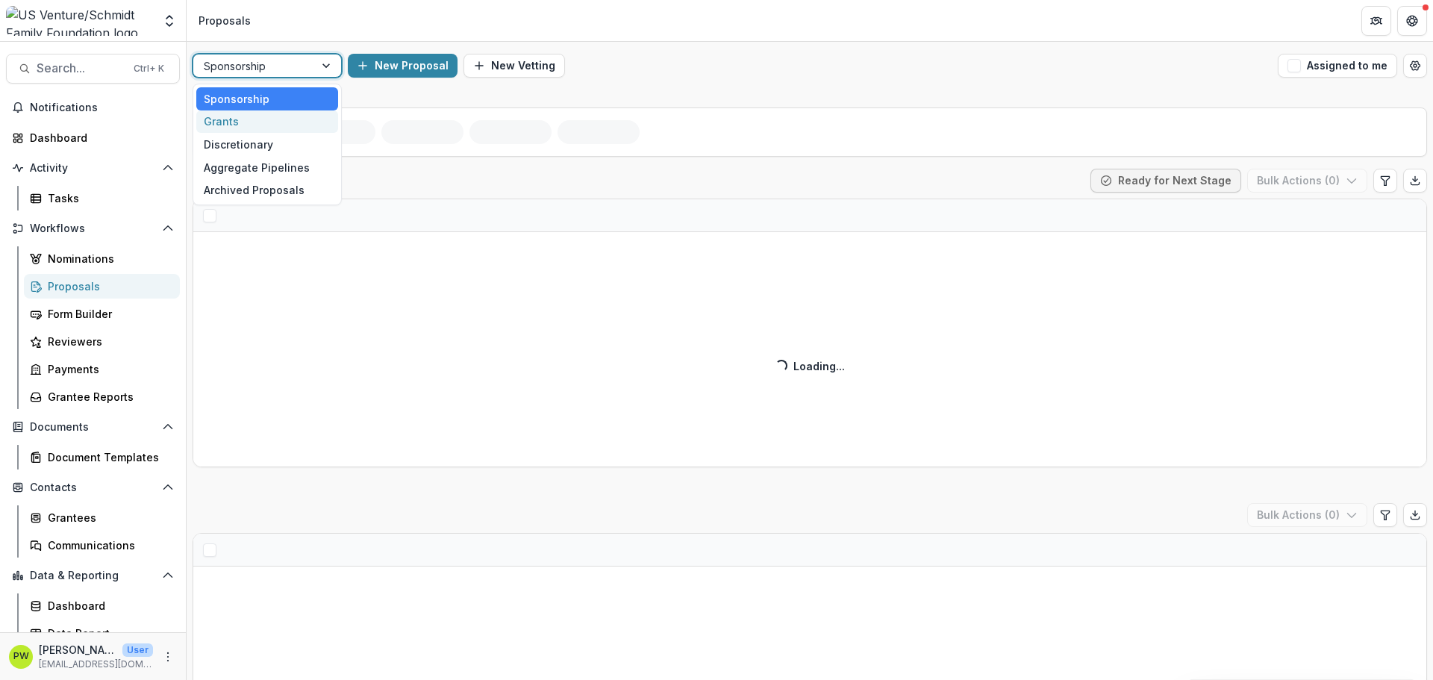
click at [258, 128] on div "Grants" at bounding box center [267, 121] width 142 height 23
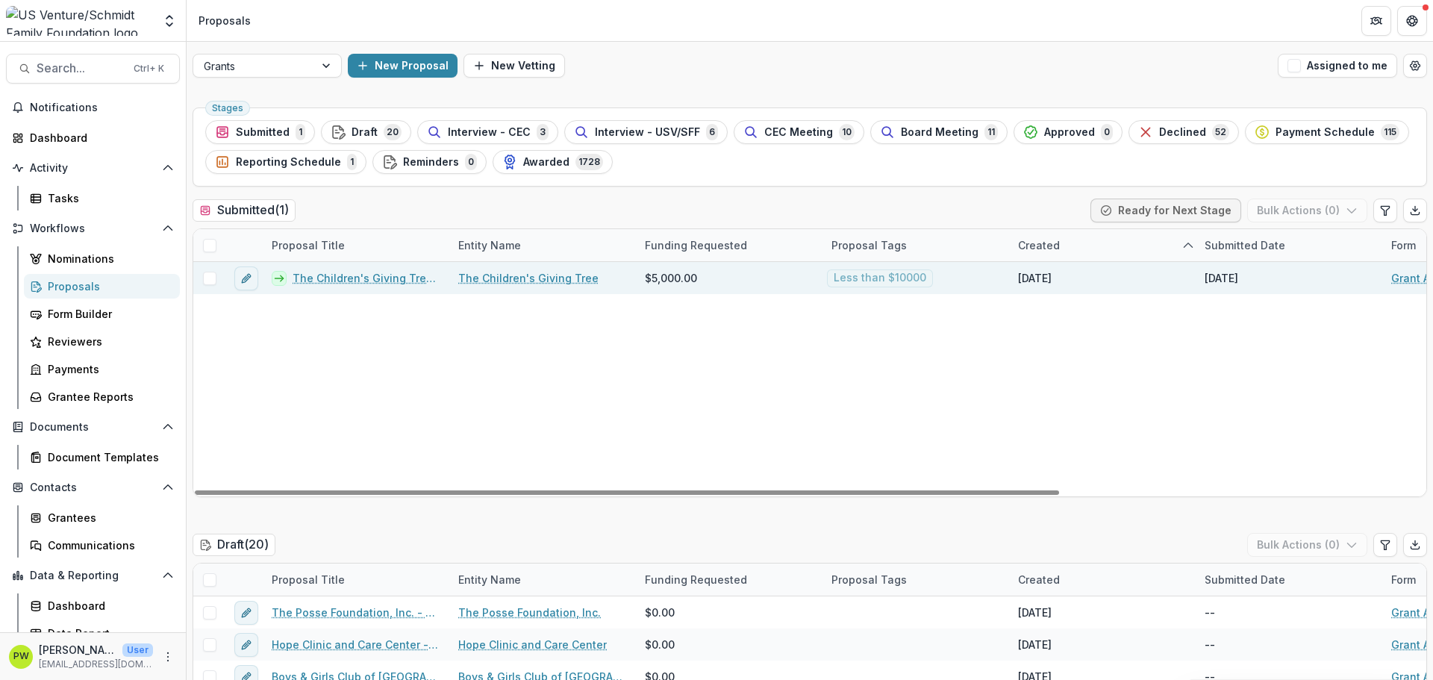
click at [420, 284] on link "The Children's Giving Tree - 2025 - Grant Application" at bounding box center [367, 278] width 148 height 16
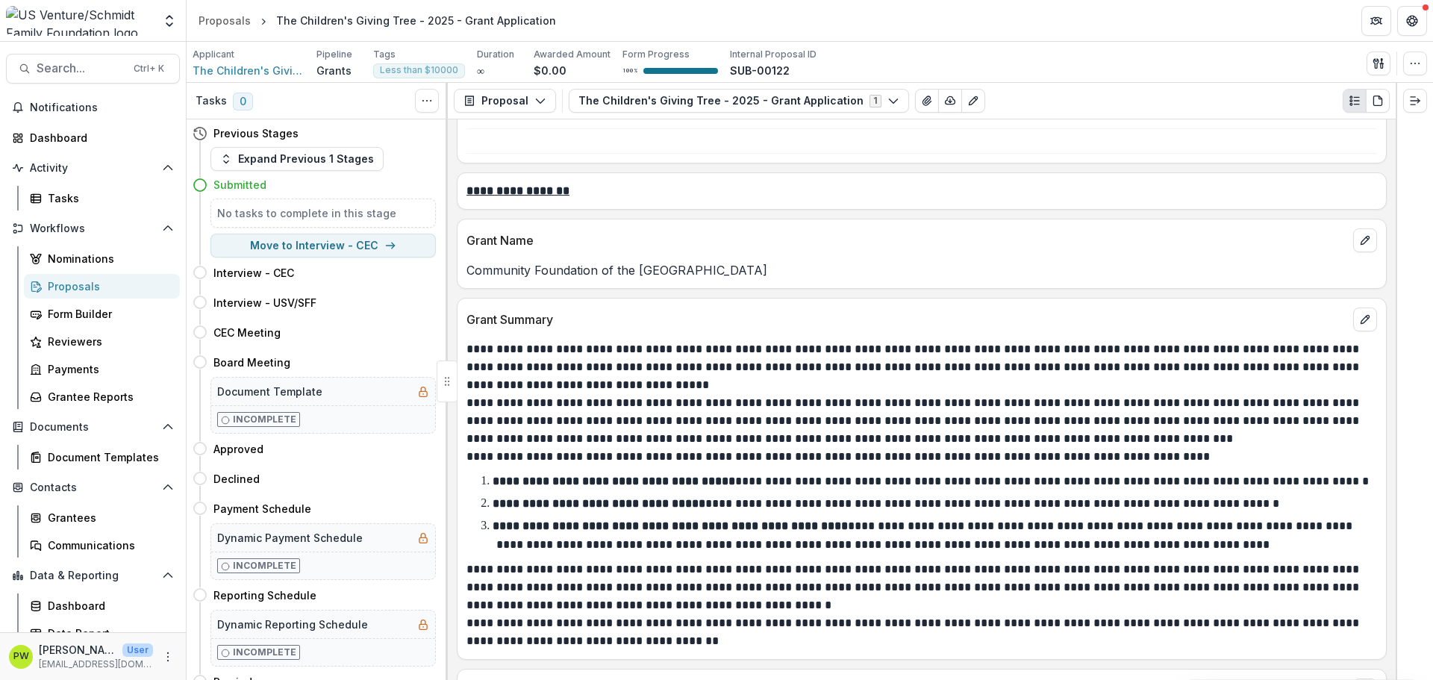
scroll to position [1717, 0]
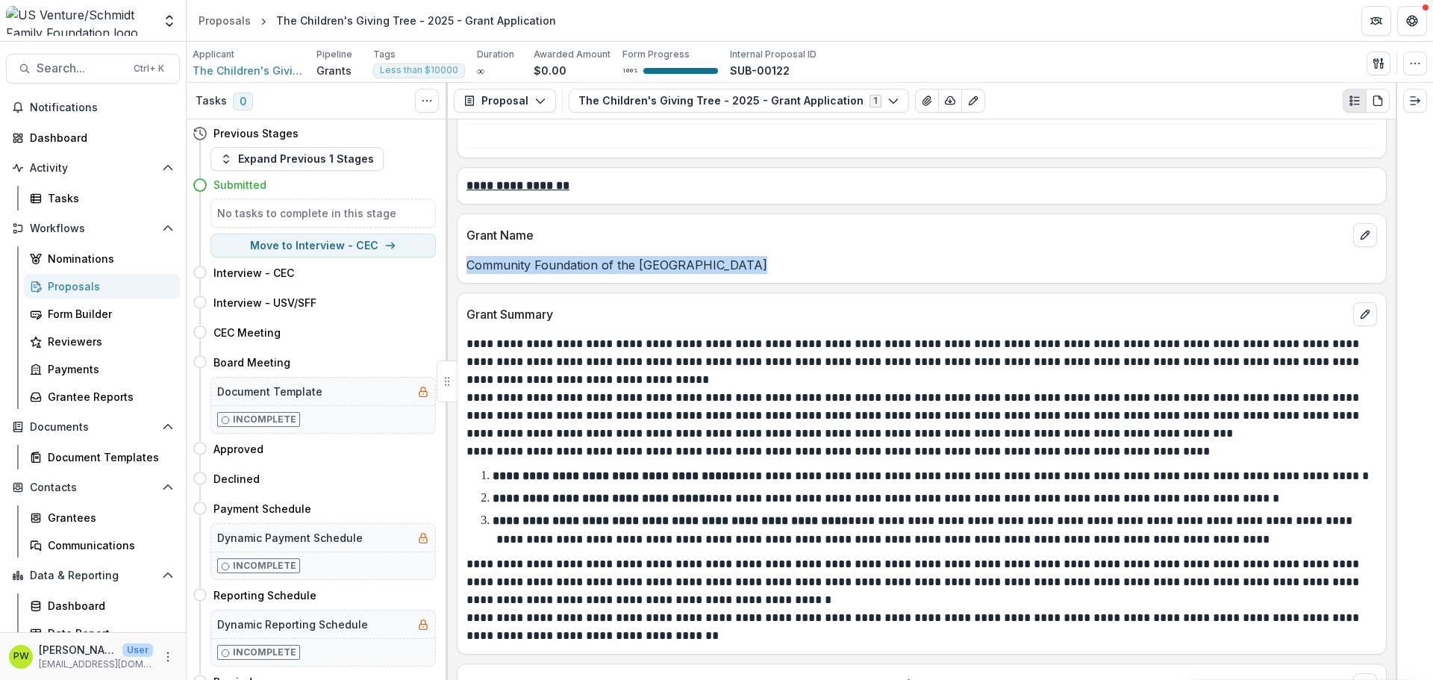
drag, startPoint x: 743, startPoint y: 258, endPoint x: 464, endPoint y: 280, distance: 279.3
click at [464, 280] on div "Grant Name Community Foundation of the Fox Valley Region" at bounding box center [922, 248] width 930 height 70
copy p "Community Foundation of the [GEOGRAPHIC_DATA]"
click at [847, 474] on p "**********" at bounding box center [932, 475] width 879 height 11
drag, startPoint x: 823, startPoint y: 536, endPoint x: 660, endPoint y: 500, distance: 166.6
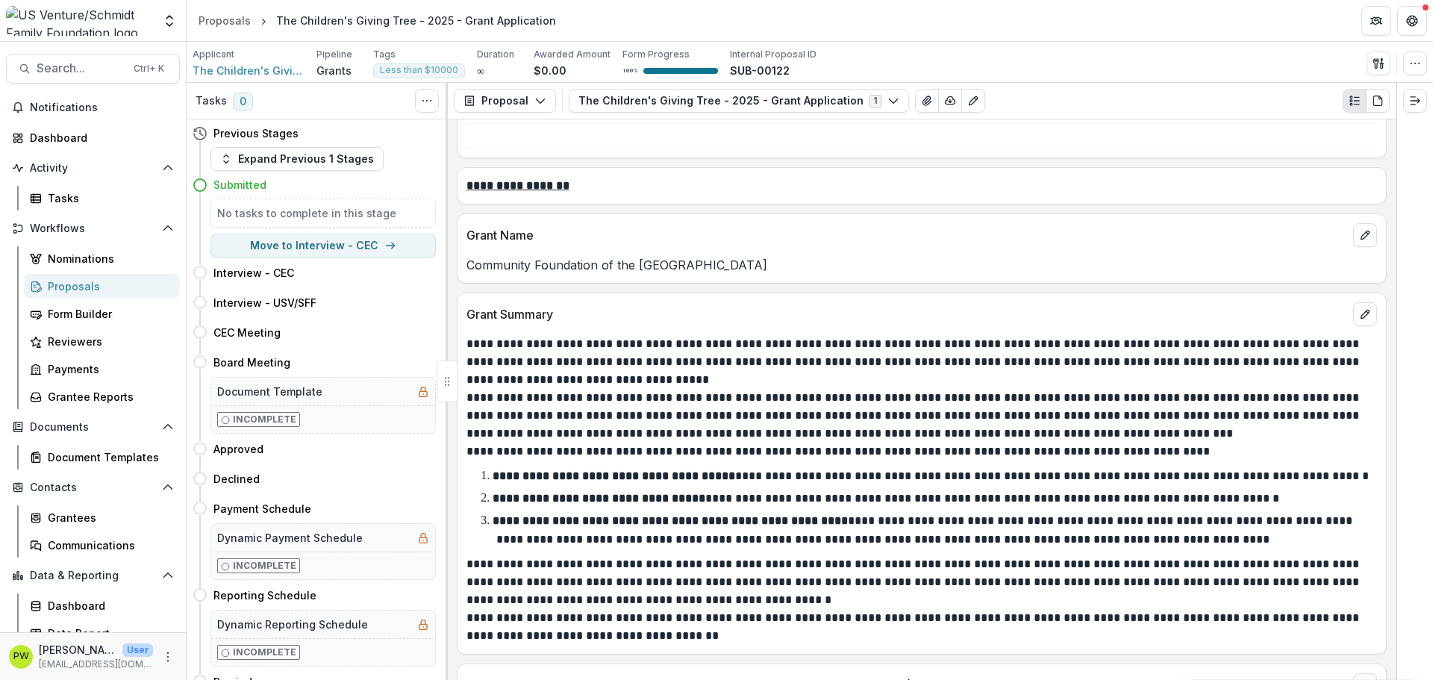
click at [659, 498] on strong "**********" at bounding box center [599, 498] width 213 height 11
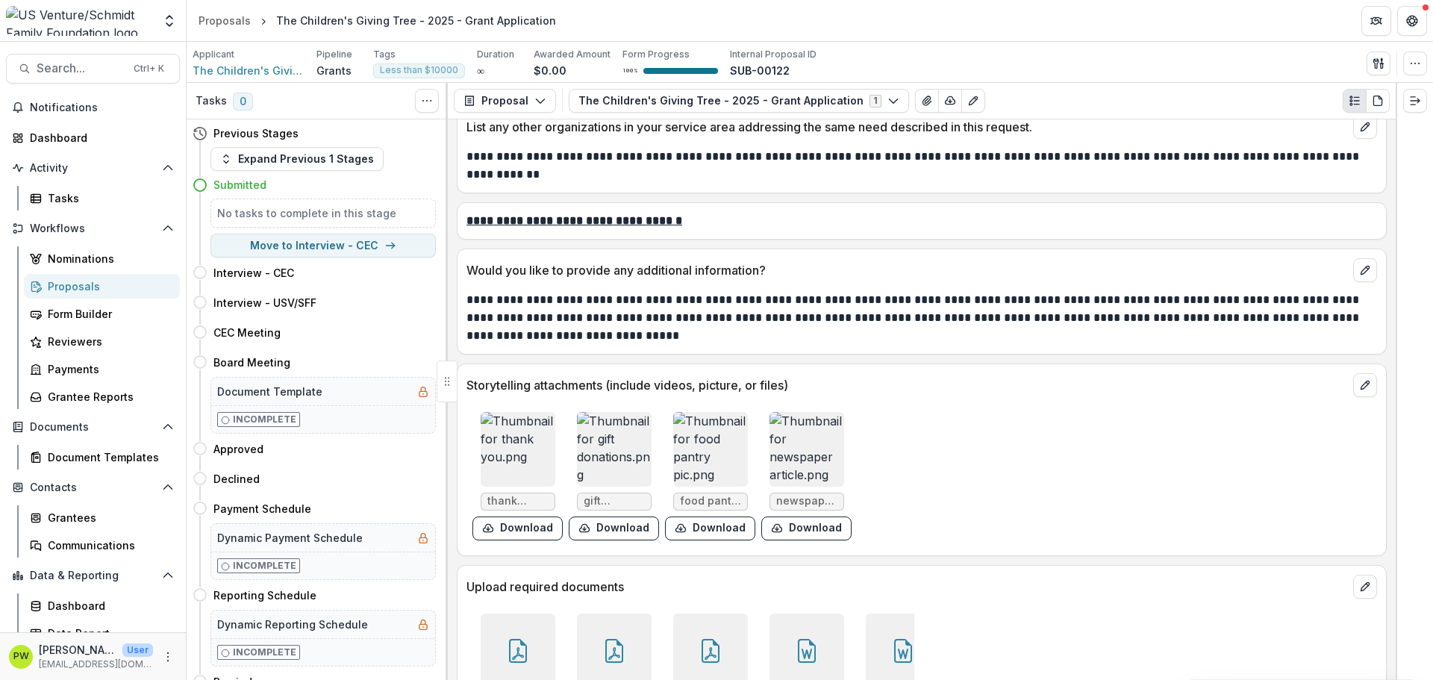
scroll to position [4703, 0]
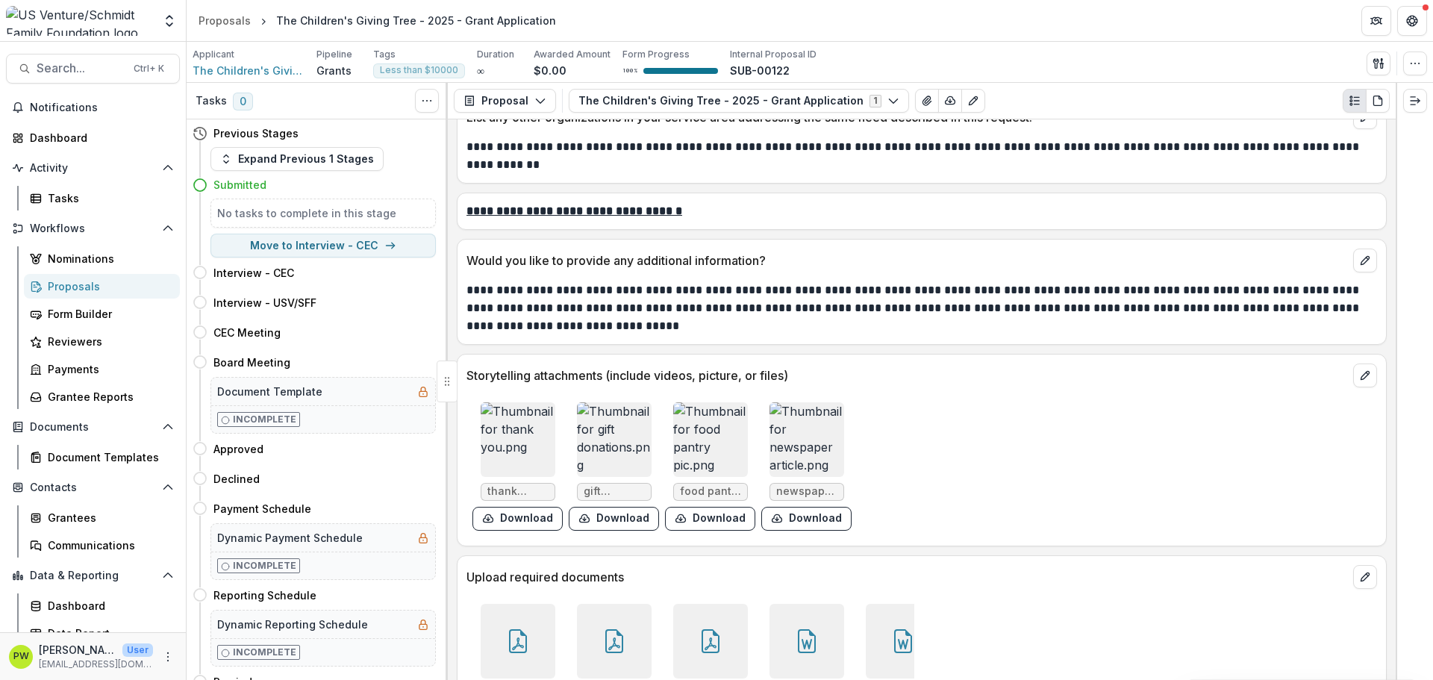
click at [520, 419] on img at bounding box center [518, 439] width 75 height 75
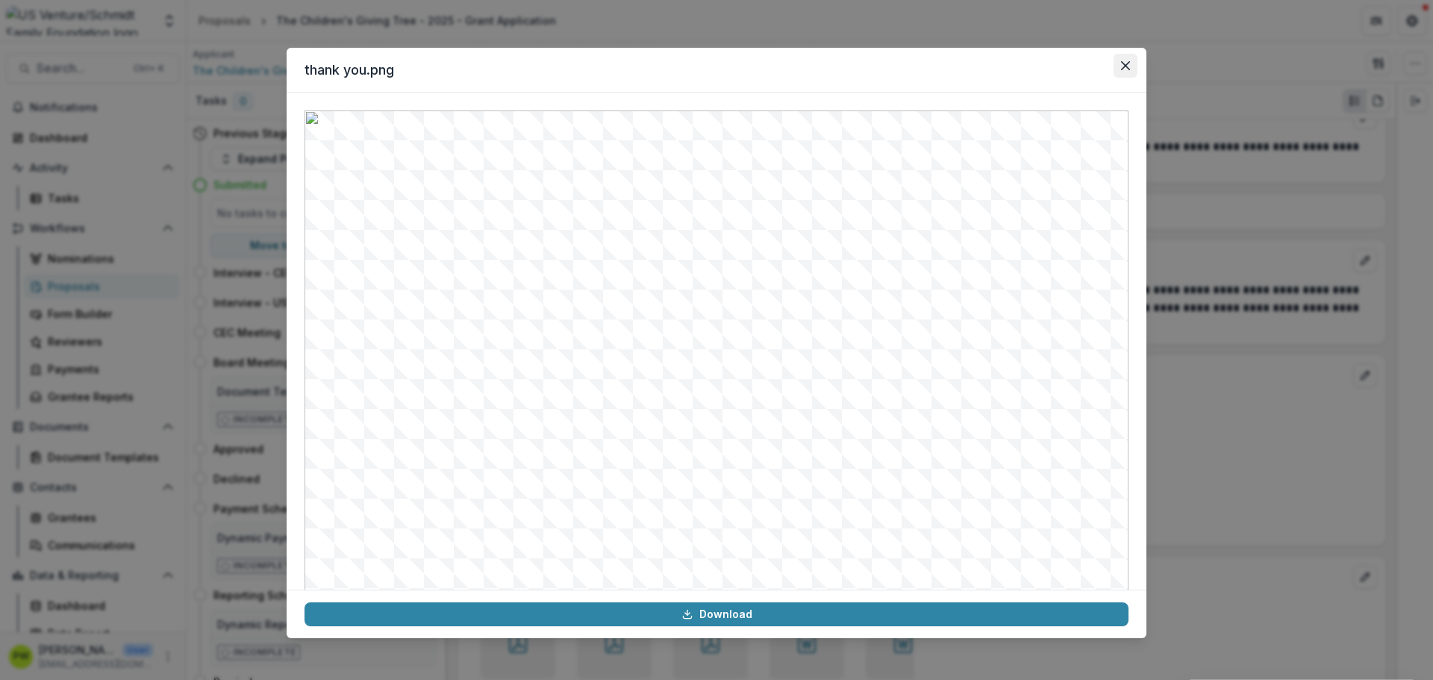
click at [1129, 67] on icon "Close" at bounding box center [1125, 65] width 9 height 9
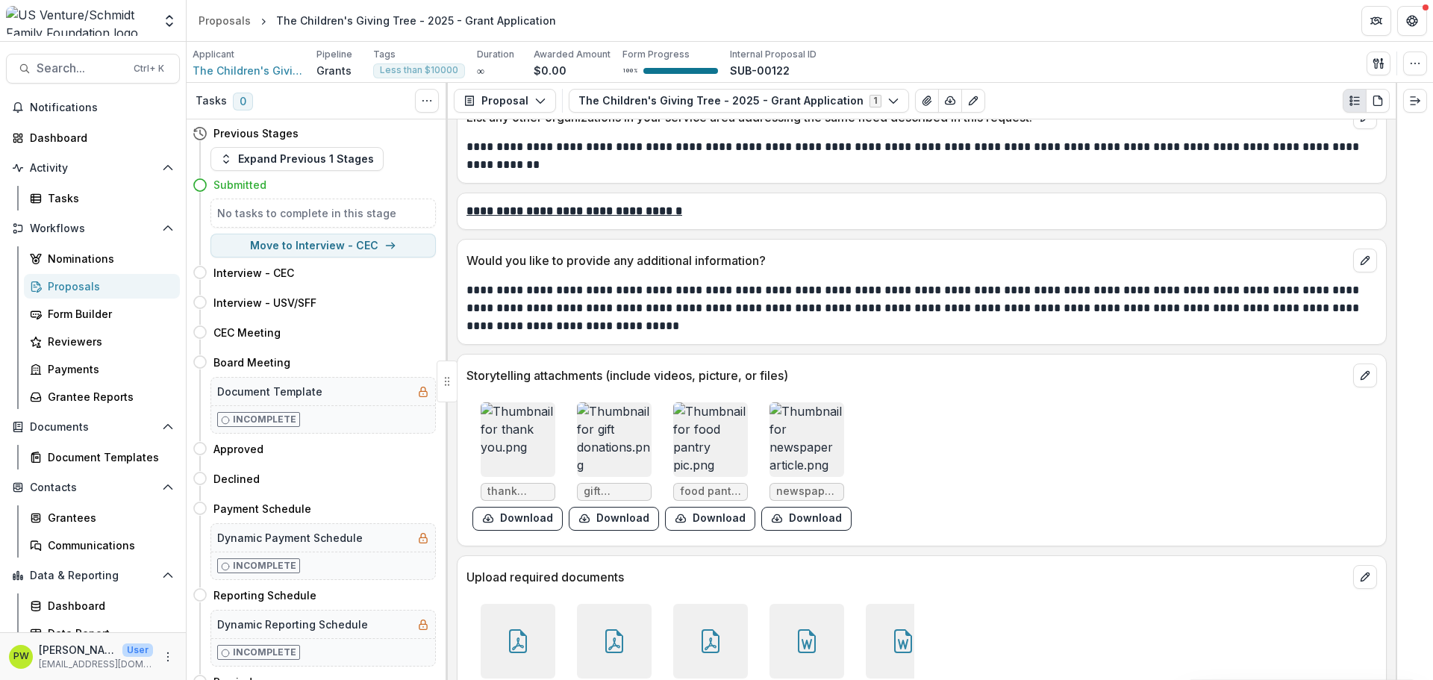
click at [620, 411] on img at bounding box center [614, 439] width 75 height 75
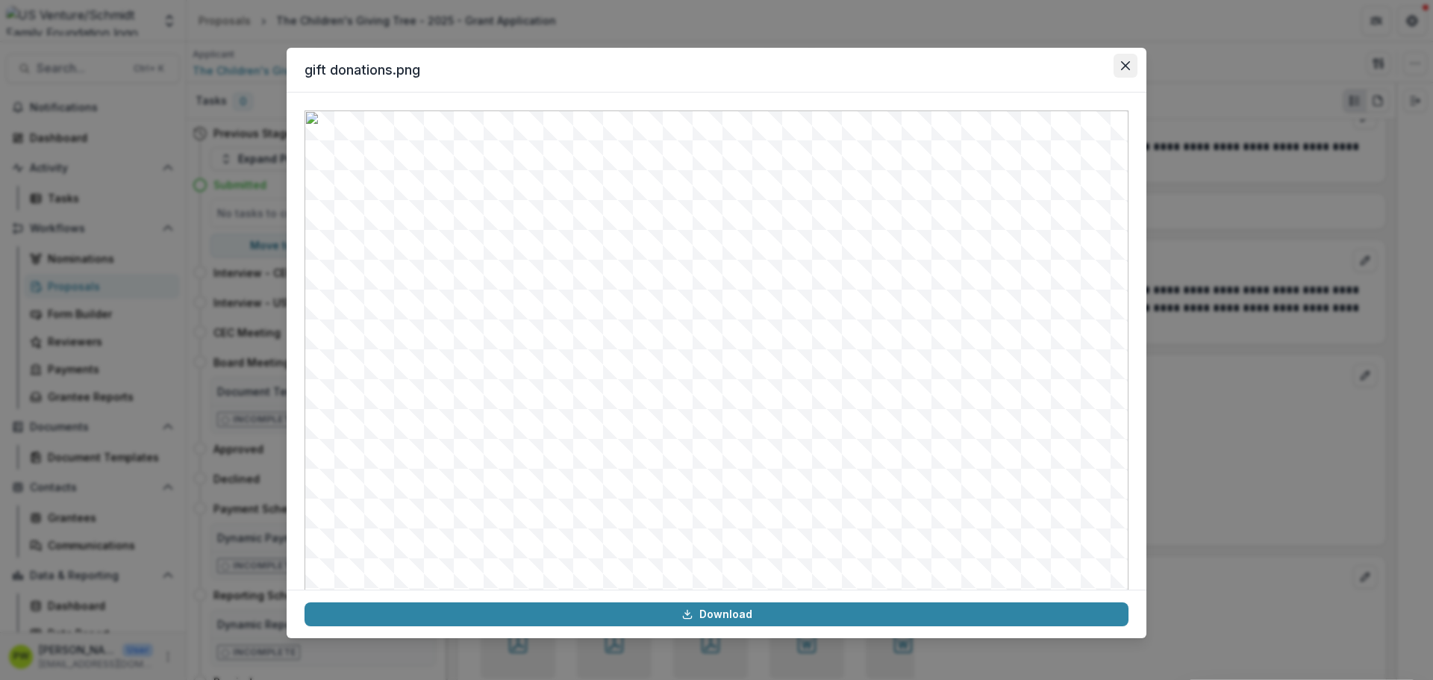
click at [1121, 65] on icon "Close" at bounding box center [1125, 65] width 9 height 9
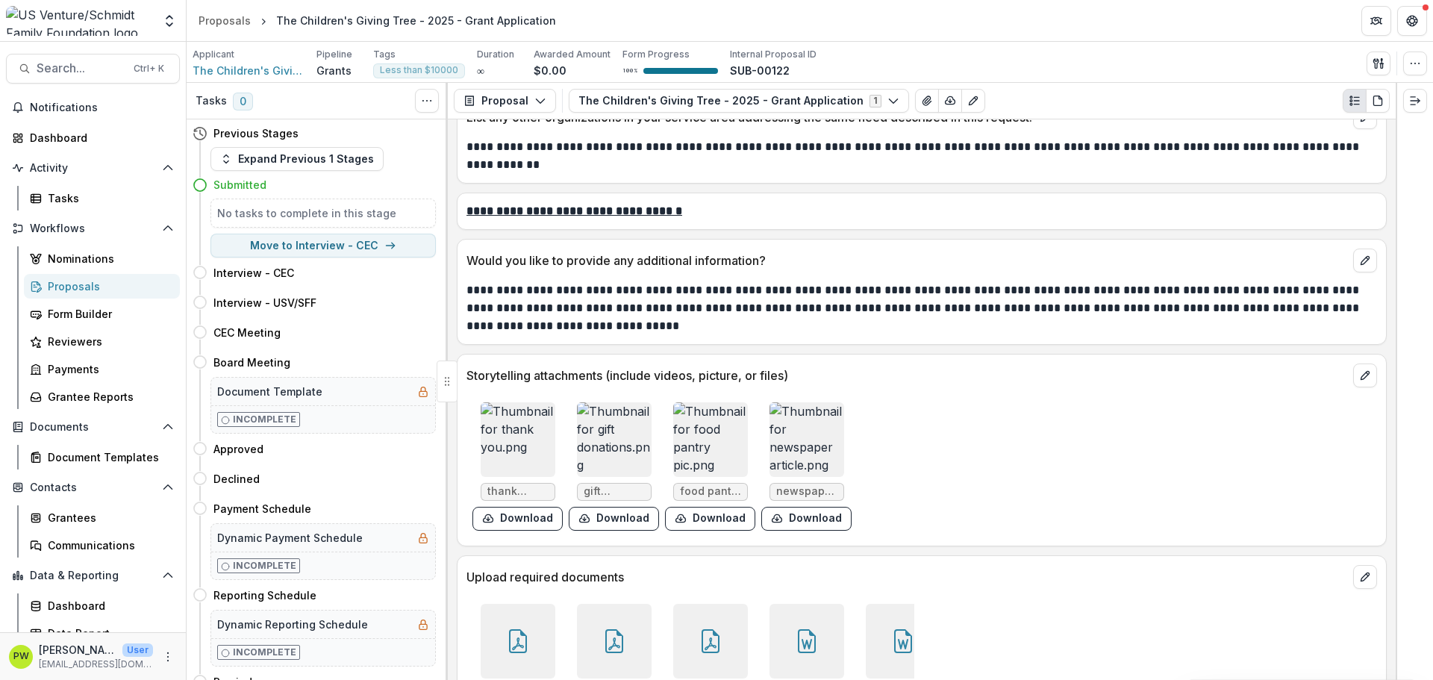
click at [696, 402] on img at bounding box center [710, 439] width 75 height 75
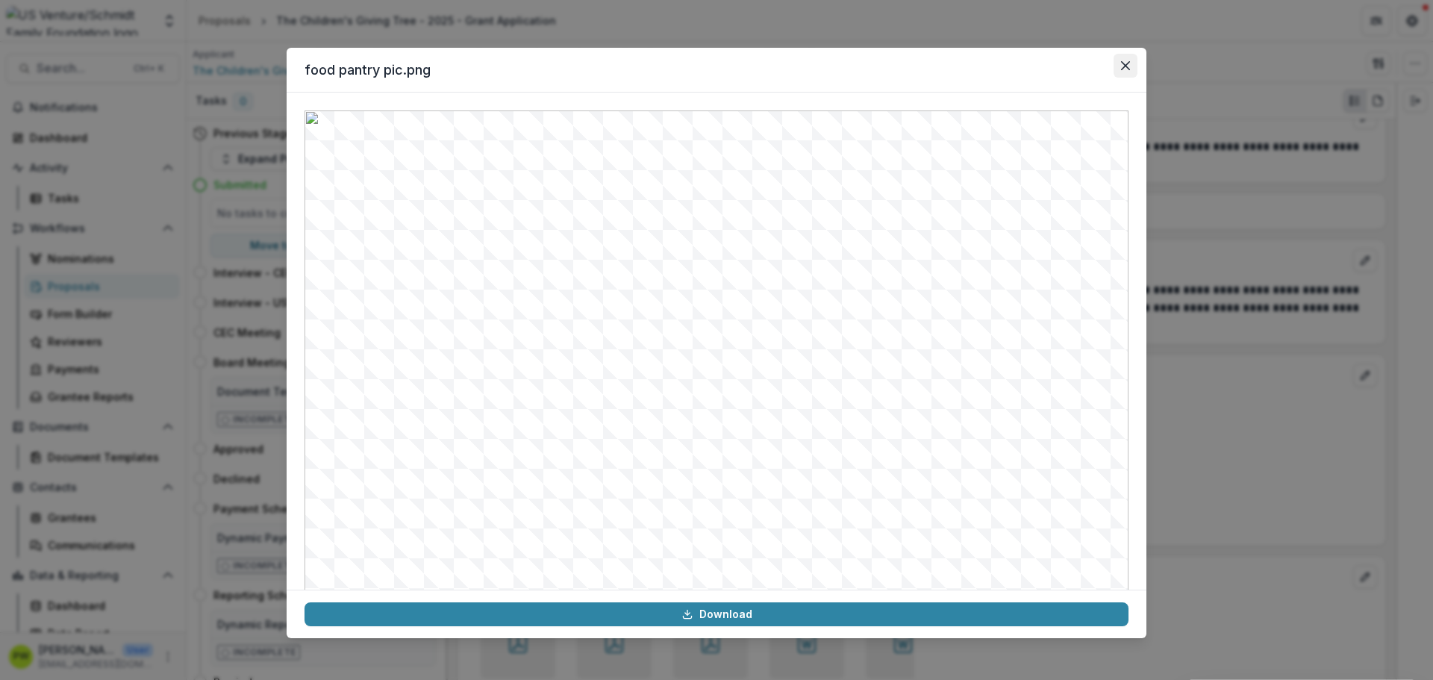
click at [1132, 72] on button "Close" at bounding box center [1126, 66] width 24 height 24
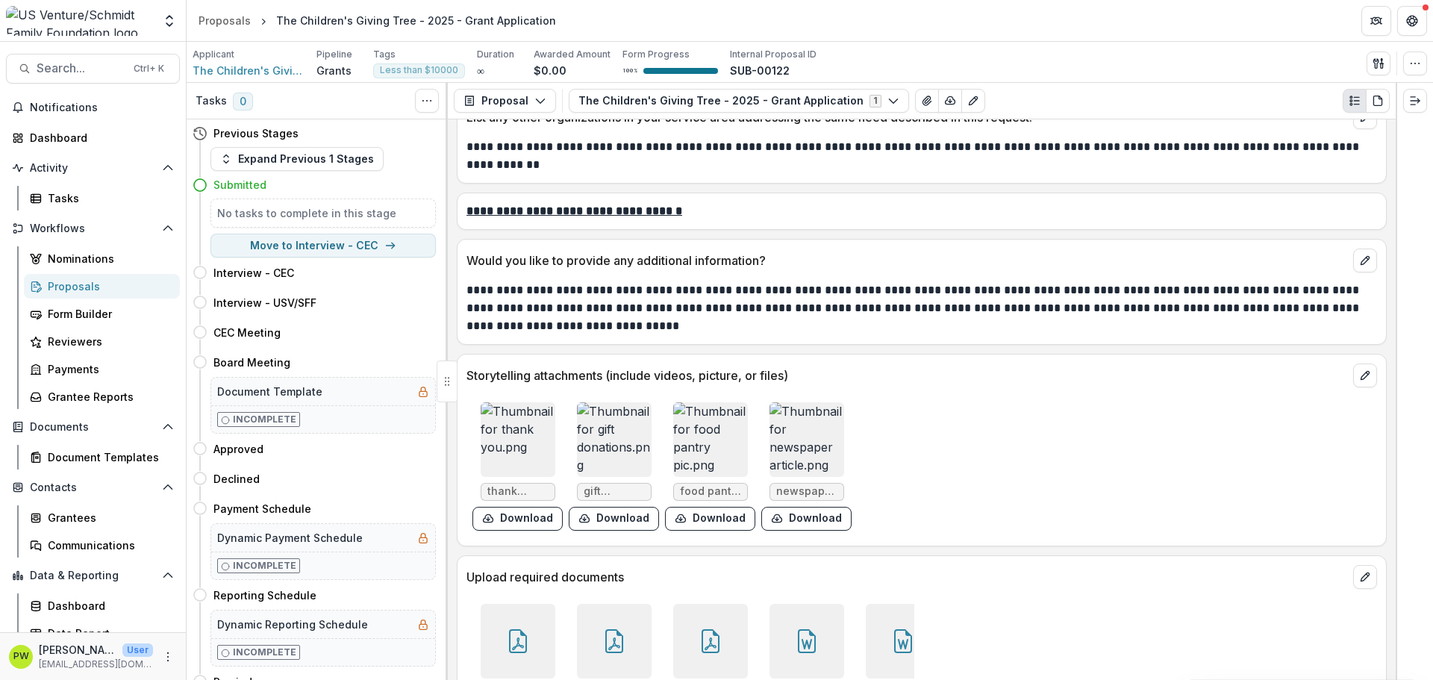
click at [793, 427] on img at bounding box center [807, 439] width 75 height 75
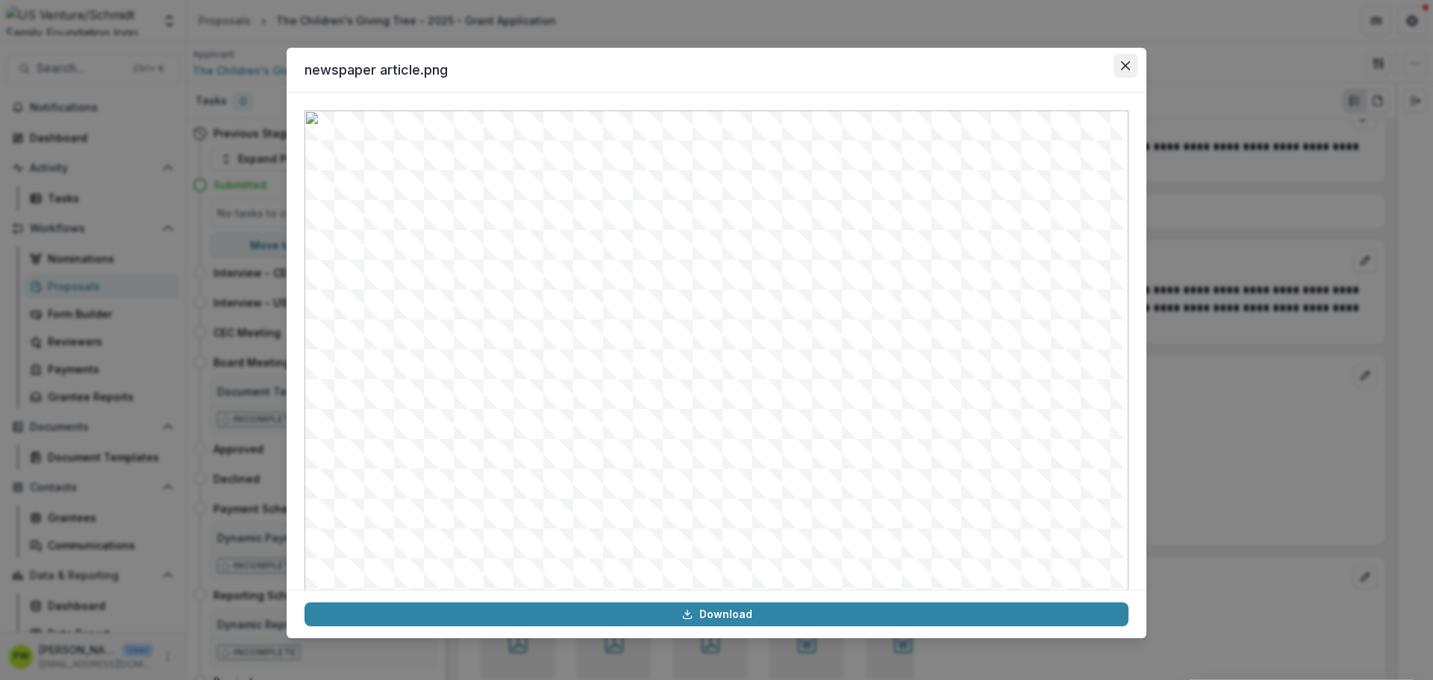
click at [1124, 71] on button "Close" at bounding box center [1126, 66] width 24 height 24
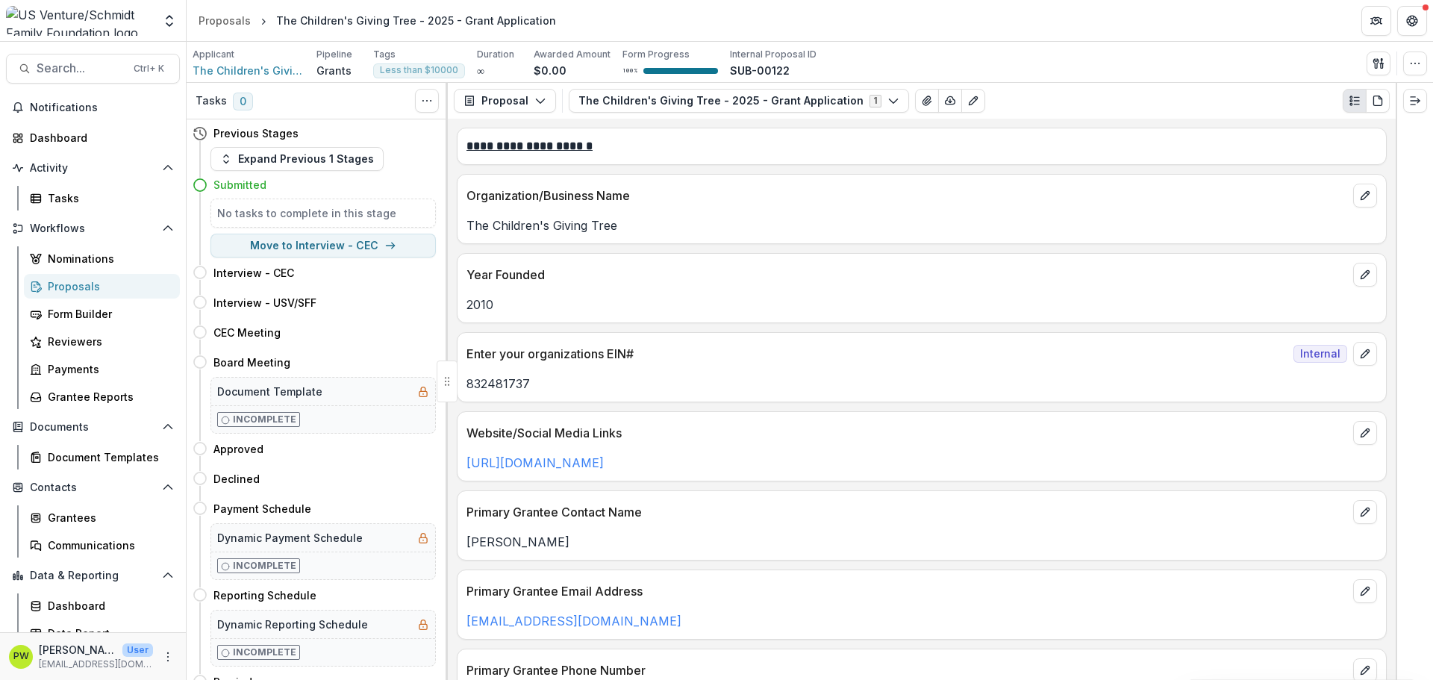
scroll to position [4703, 0]
